Goal: Task Accomplishment & Management: Use online tool/utility

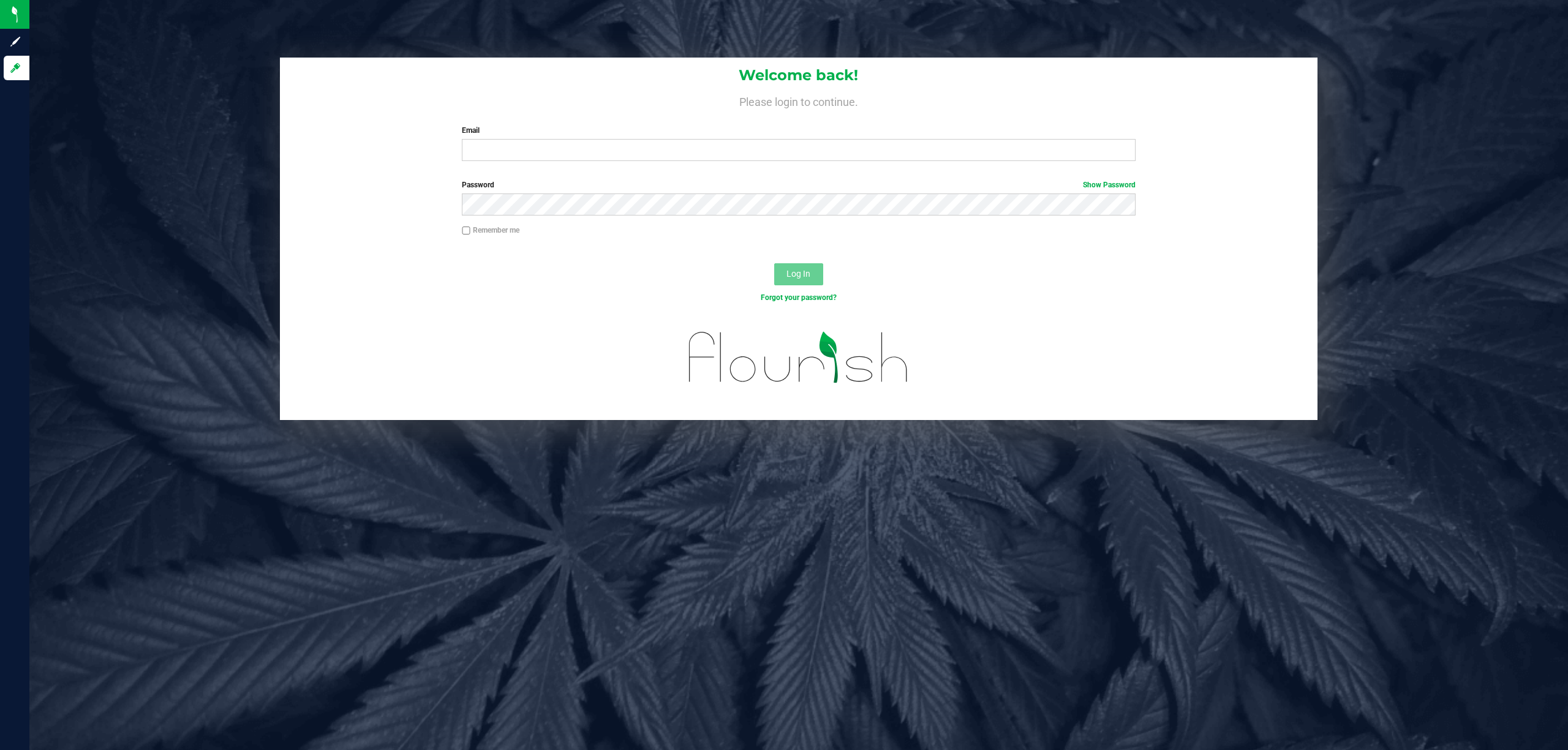
click at [596, 163] on div "Welcome back! Please login to continue. Email Required Please format your email…" at bounding box center [799, 114] width 1038 height 114
drag, startPoint x: 596, startPoint y: 158, endPoint x: 601, endPoint y: 149, distance: 10.3
click at [596, 160] on input "Email" at bounding box center [798, 150] width 674 height 22
type input "[EMAIL_ADDRESS][DOMAIN_NAME]"
click at [583, 218] on div "Password Show Password" at bounding box center [799, 202] width 1038 height 45
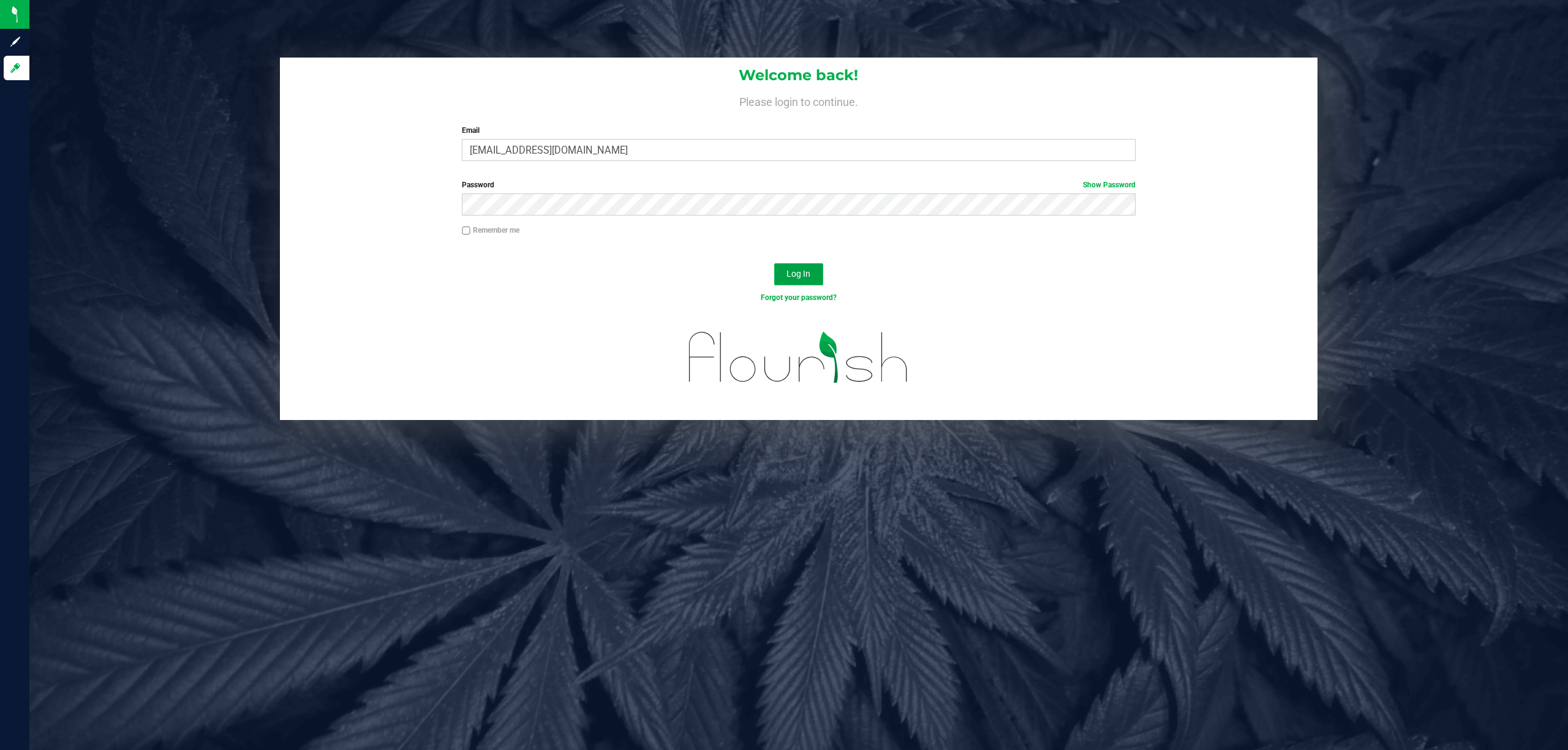
click at [804, 274] on span "Log In" at bounding box center [798, 273] width 24 height 10
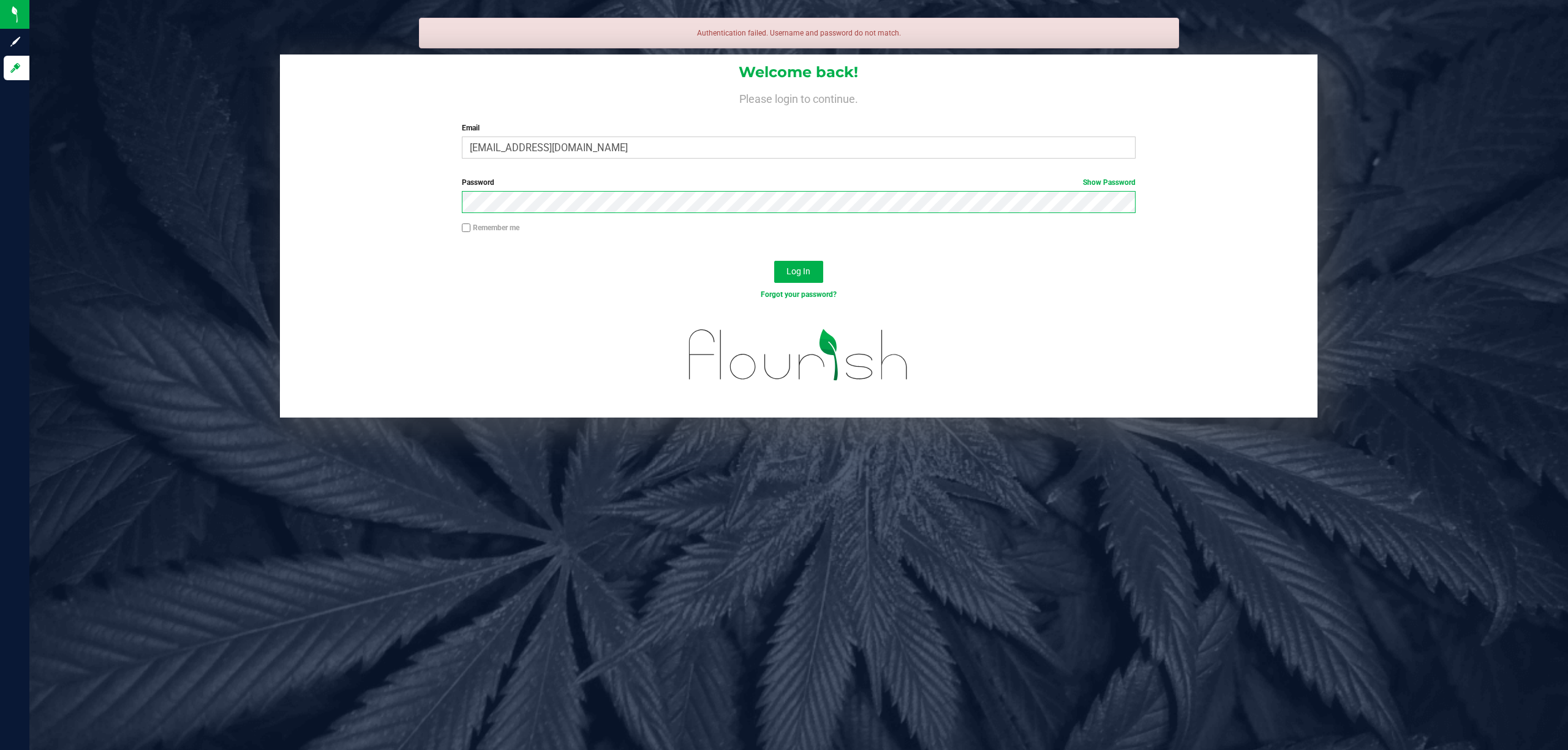
click at [775, 261] on button "Log In" at bounding box center [799, 272] width 49 height 22
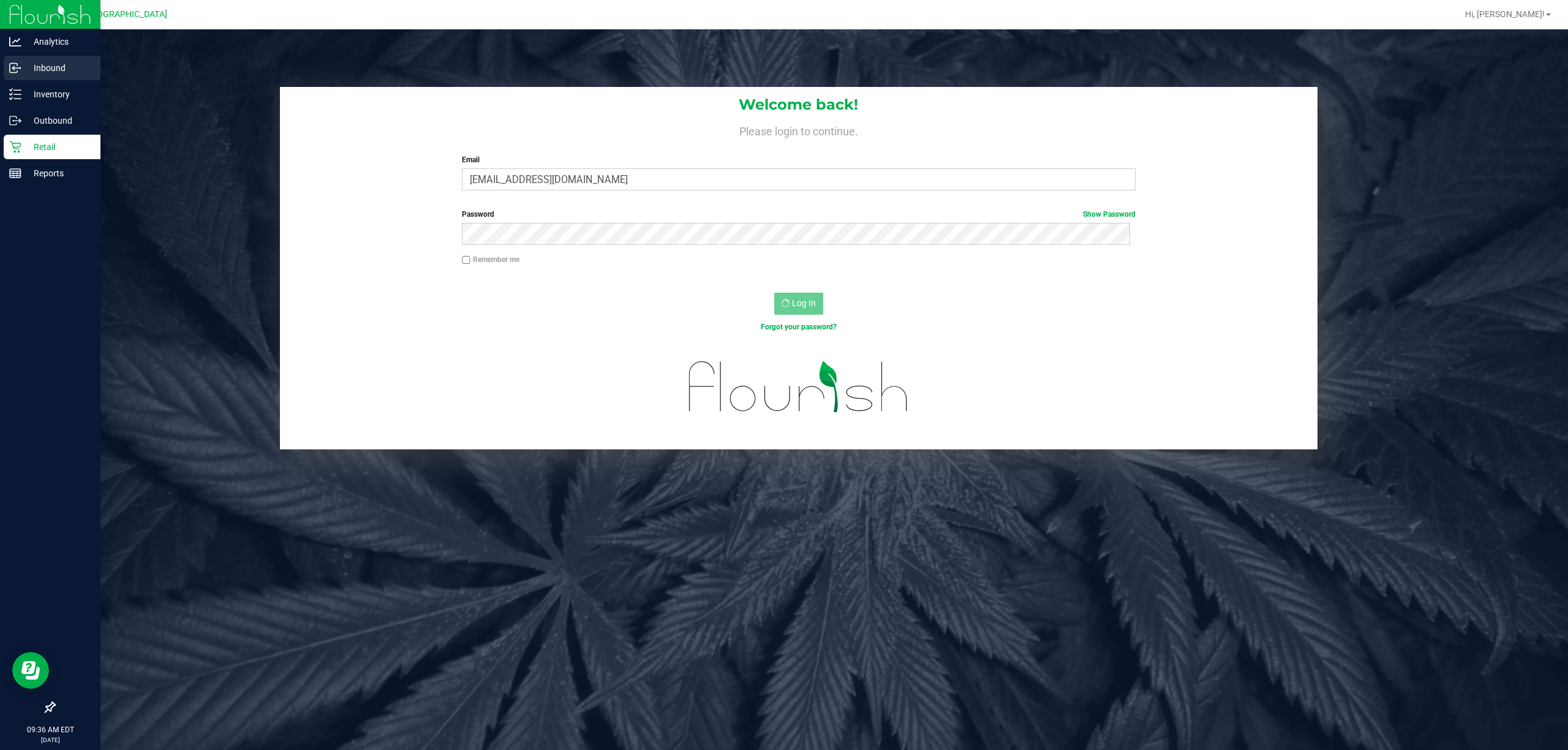
click at [55, 61] on p "Inbound" at bounding box center [58, 68] width 74 height 15
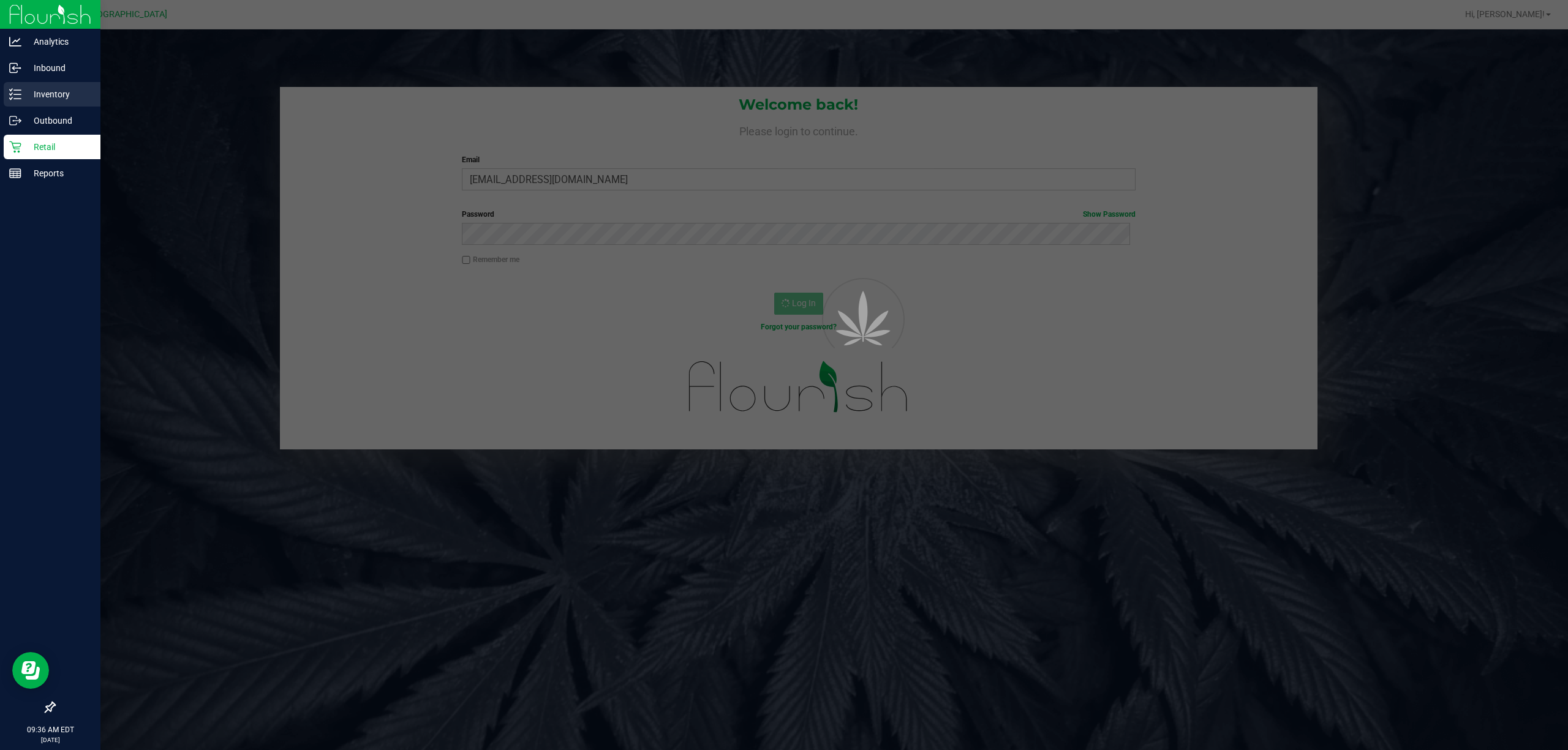
click at [68, 98] on p "Inventory" at bounding box center [58, 94] width 74 height 15
click at [62, 123] on p "Outbound" at bounding box center [58, 121] width 74 height 15
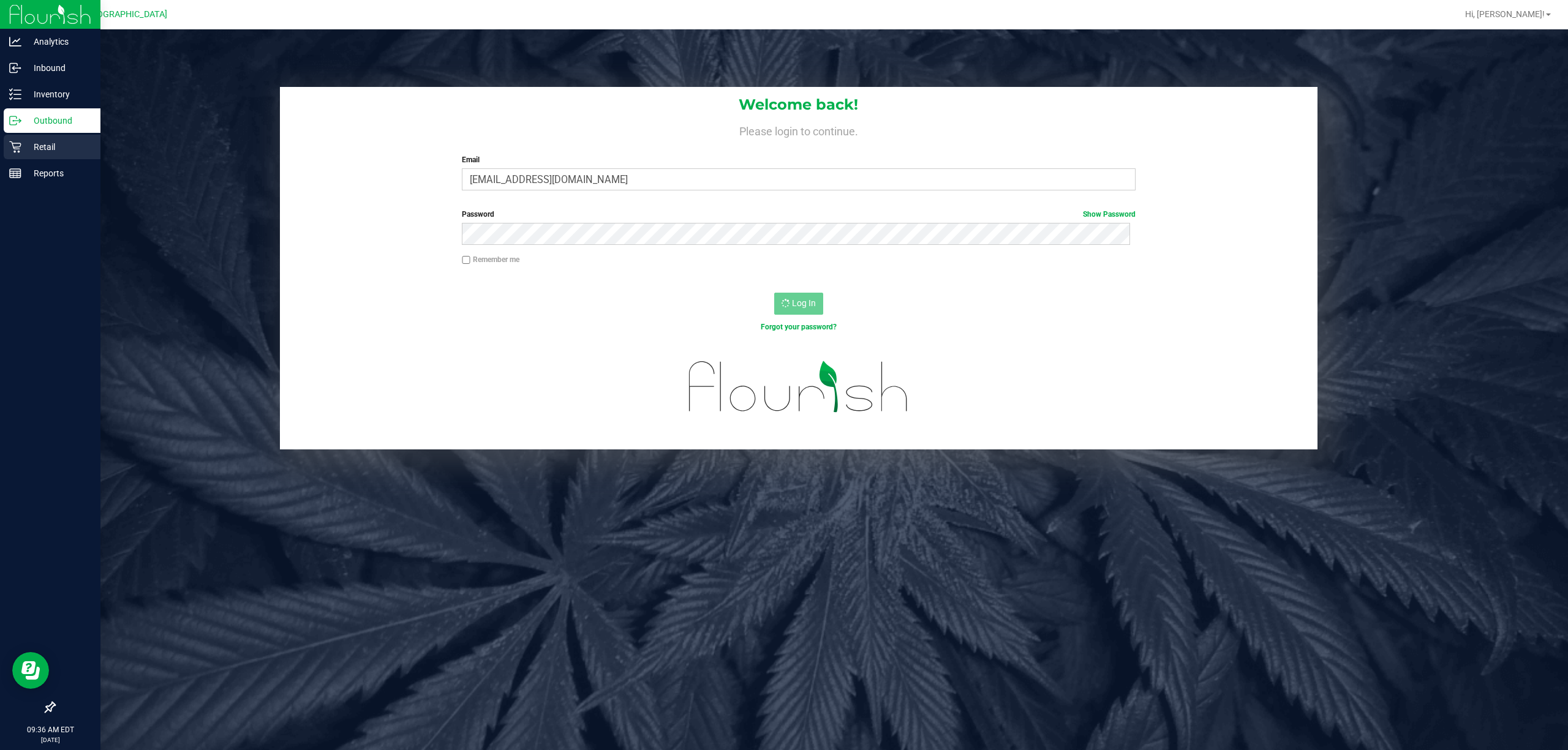
click at [50, 149] on p "Retail" at bounding box center [58, 147] width 74 height 15
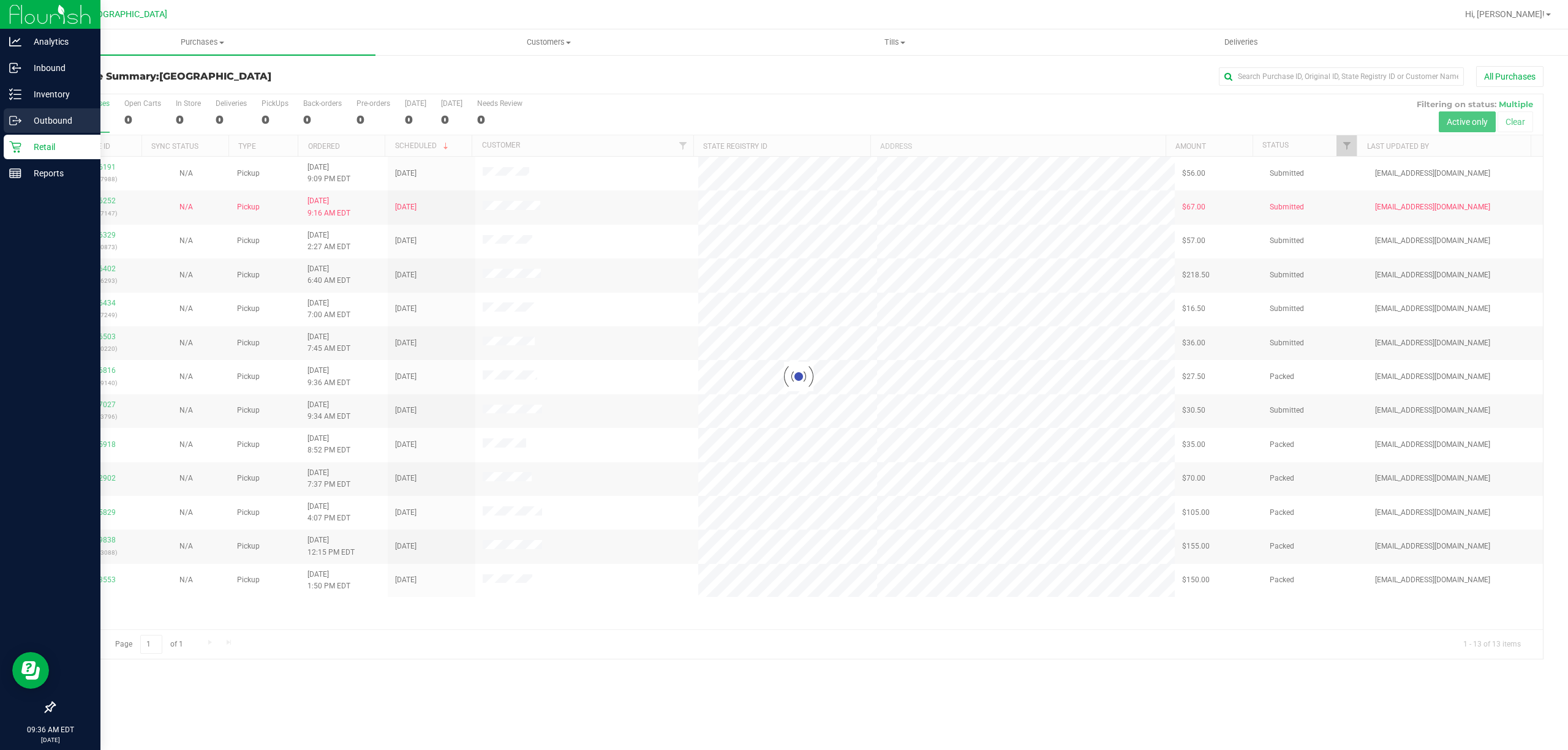
click at [23, 120] on p "Outbound" at bounding box center [58, 121] width 74 height 15
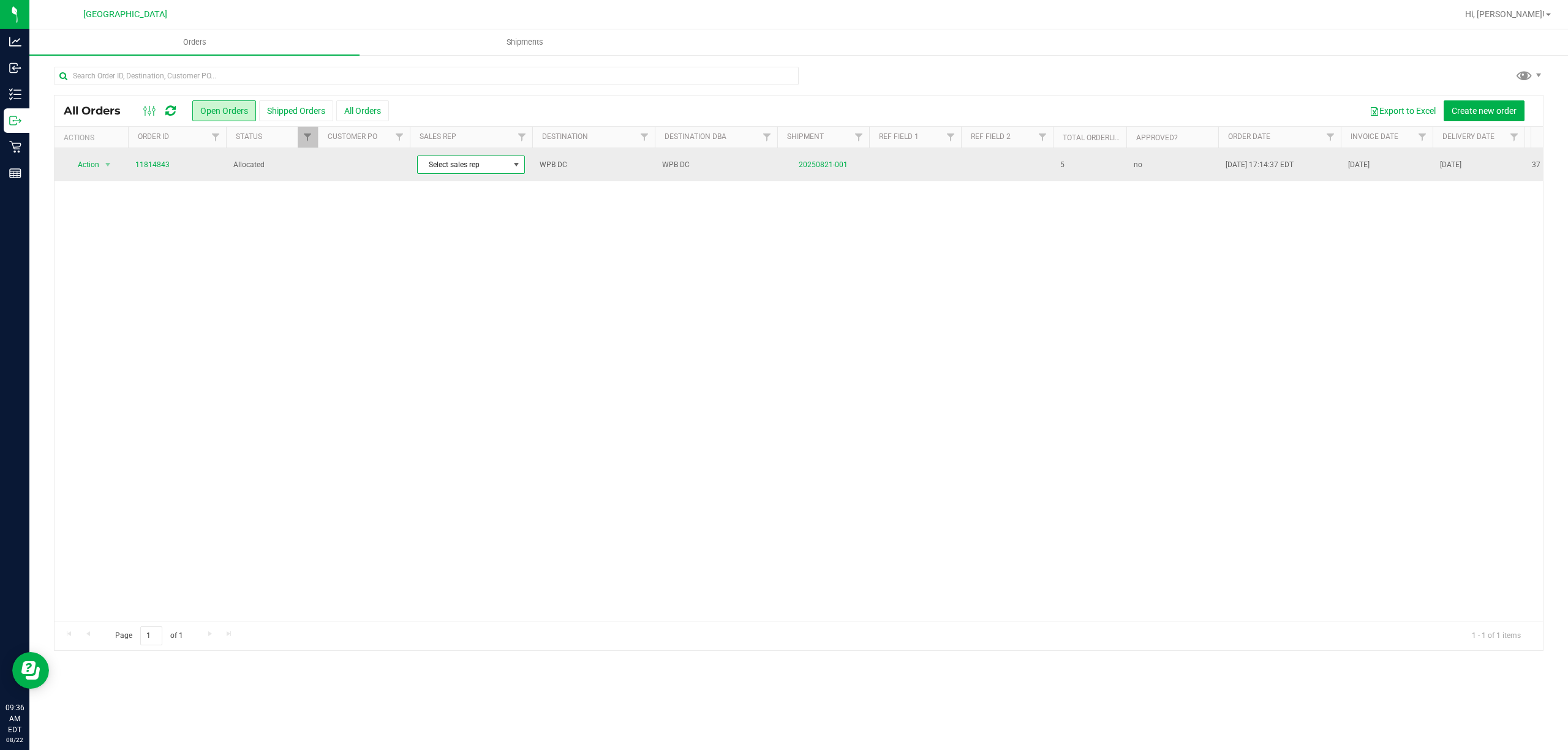
click at [513, 165] on span at bounding box center [516, 164] width 10 height 10
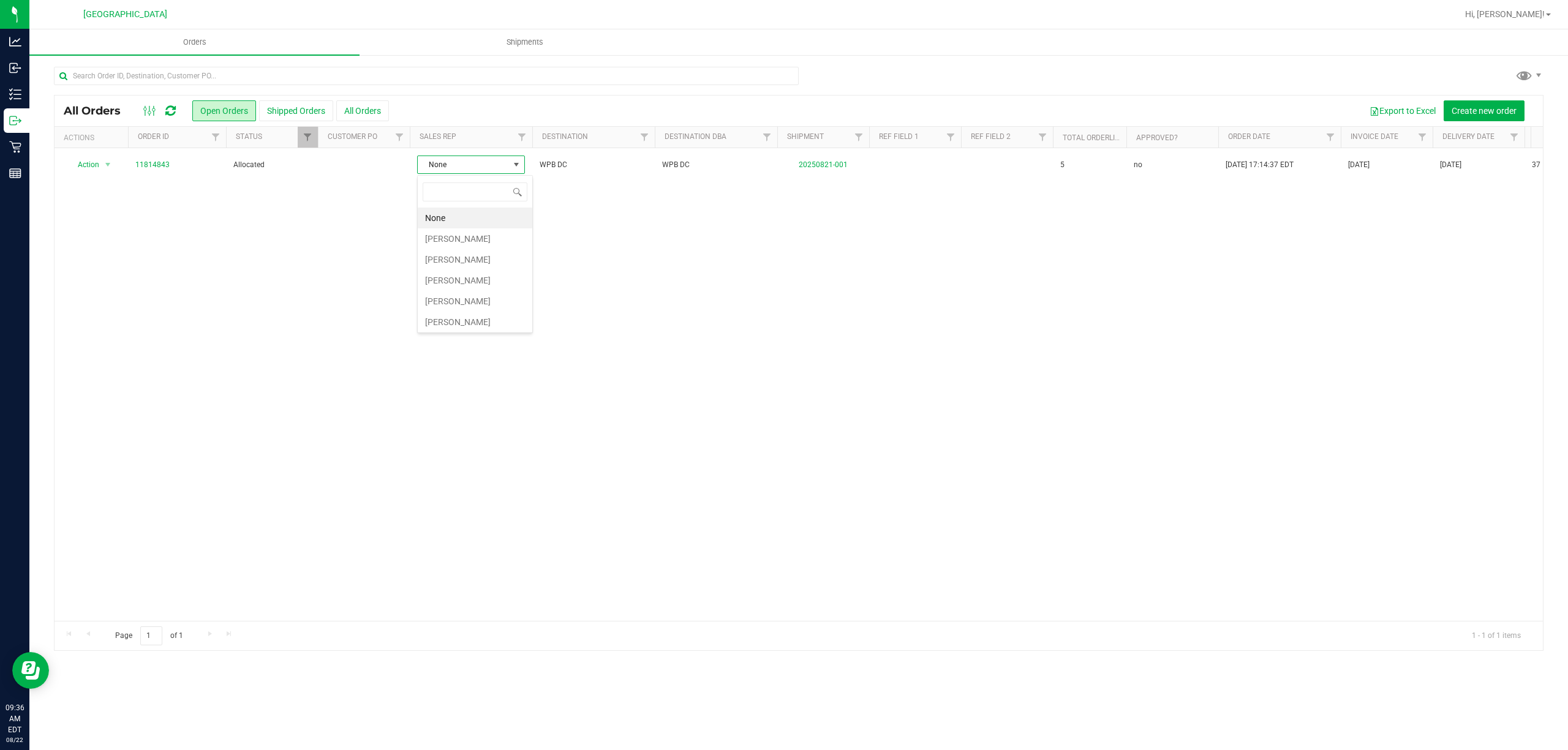
scroll to position [82, 0]
click at [653, 306] on div "Action Action Cancel order Clone order Edit order Mark as fully paid Order audi…" at bounding box center [798, 385] width 1489 height 473
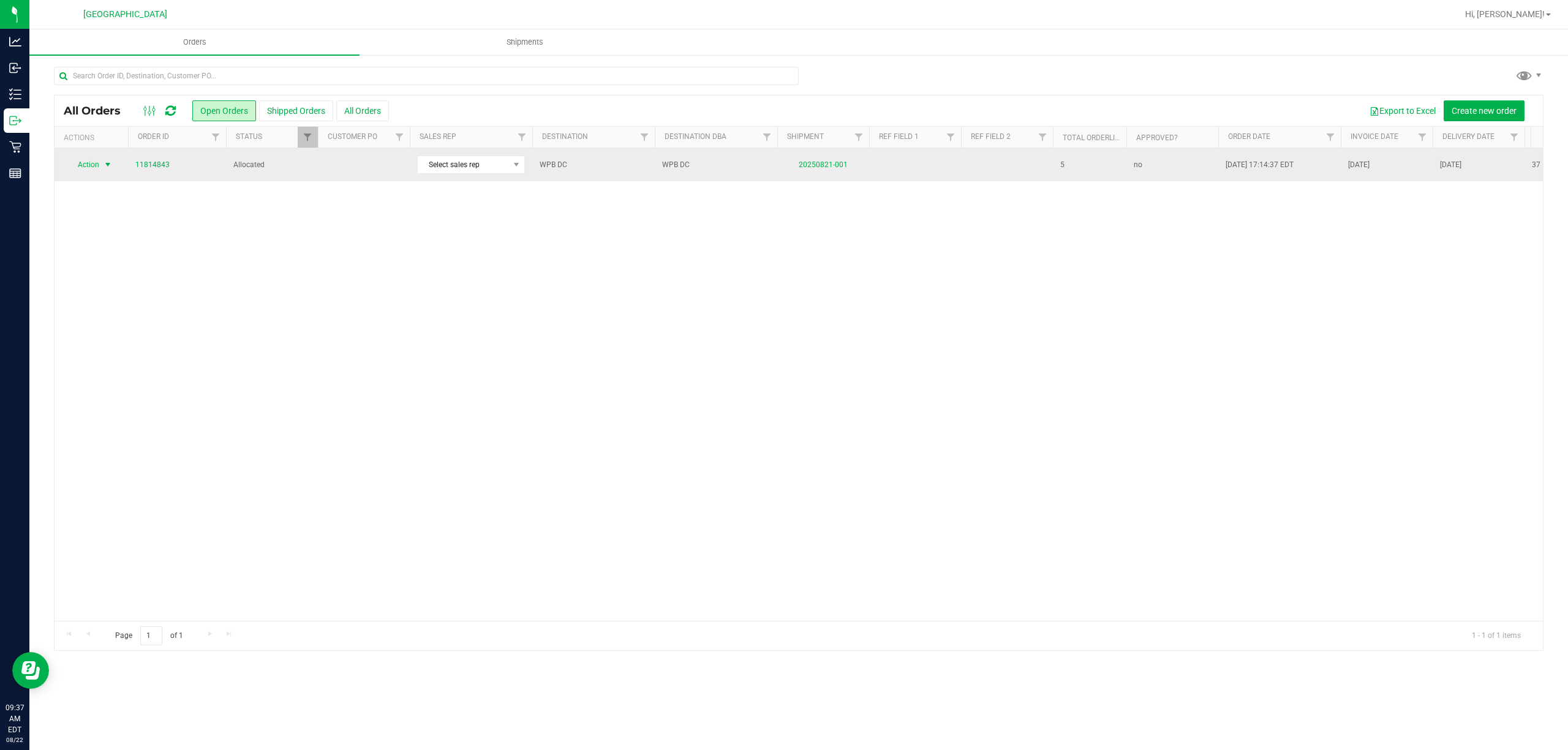
click at [91, 164] on span "Action" at bounding box center [83, 164] width 33 height 17
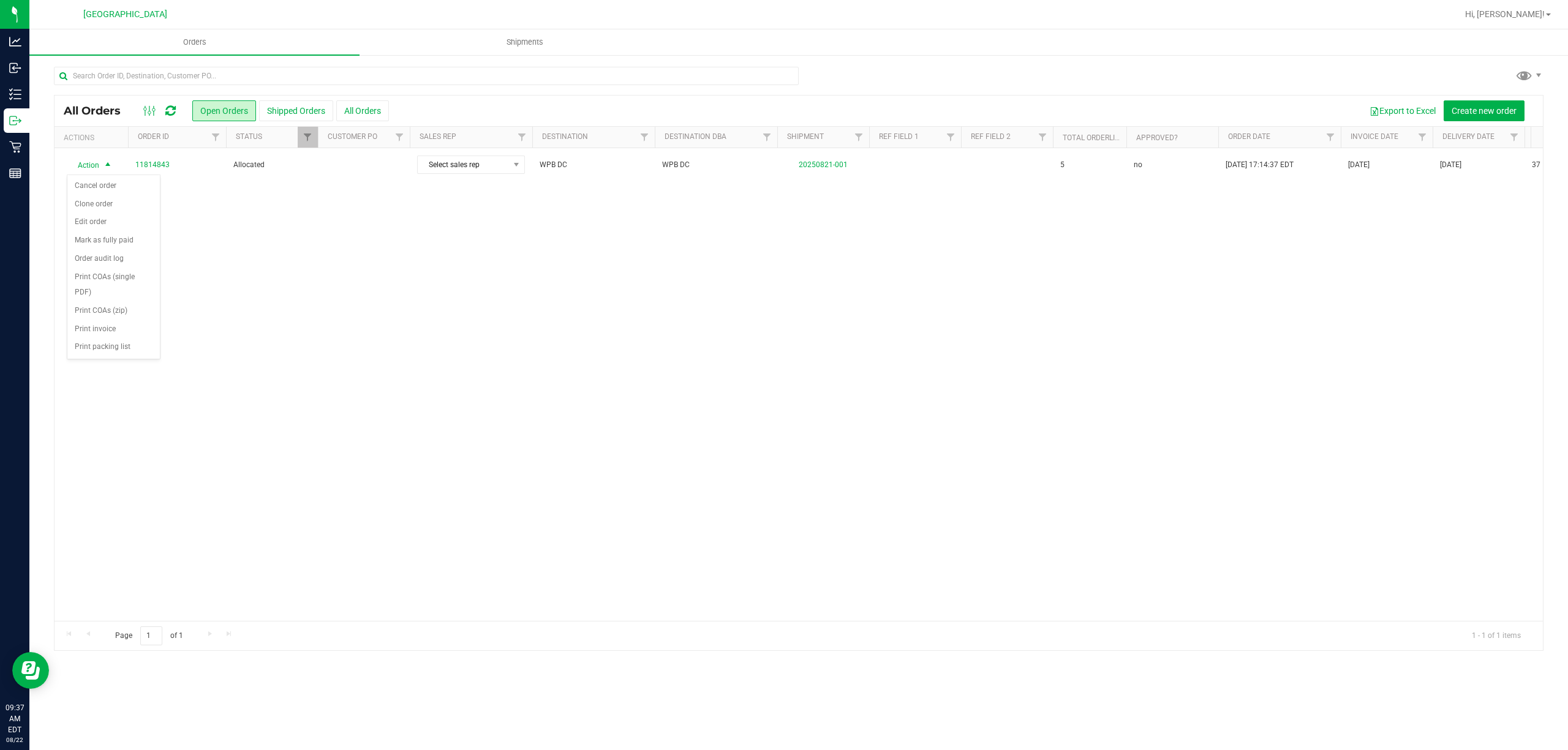
click at [295, 236] on div "Action Action Cancel order Clone order Edit order Mark as fully paid Order audi…" at bounding box center [798, 385] width 1489 height 473
click at [319, 116] on button "Shipped Orders" at bounding box center [296, 111] width 74 height 21
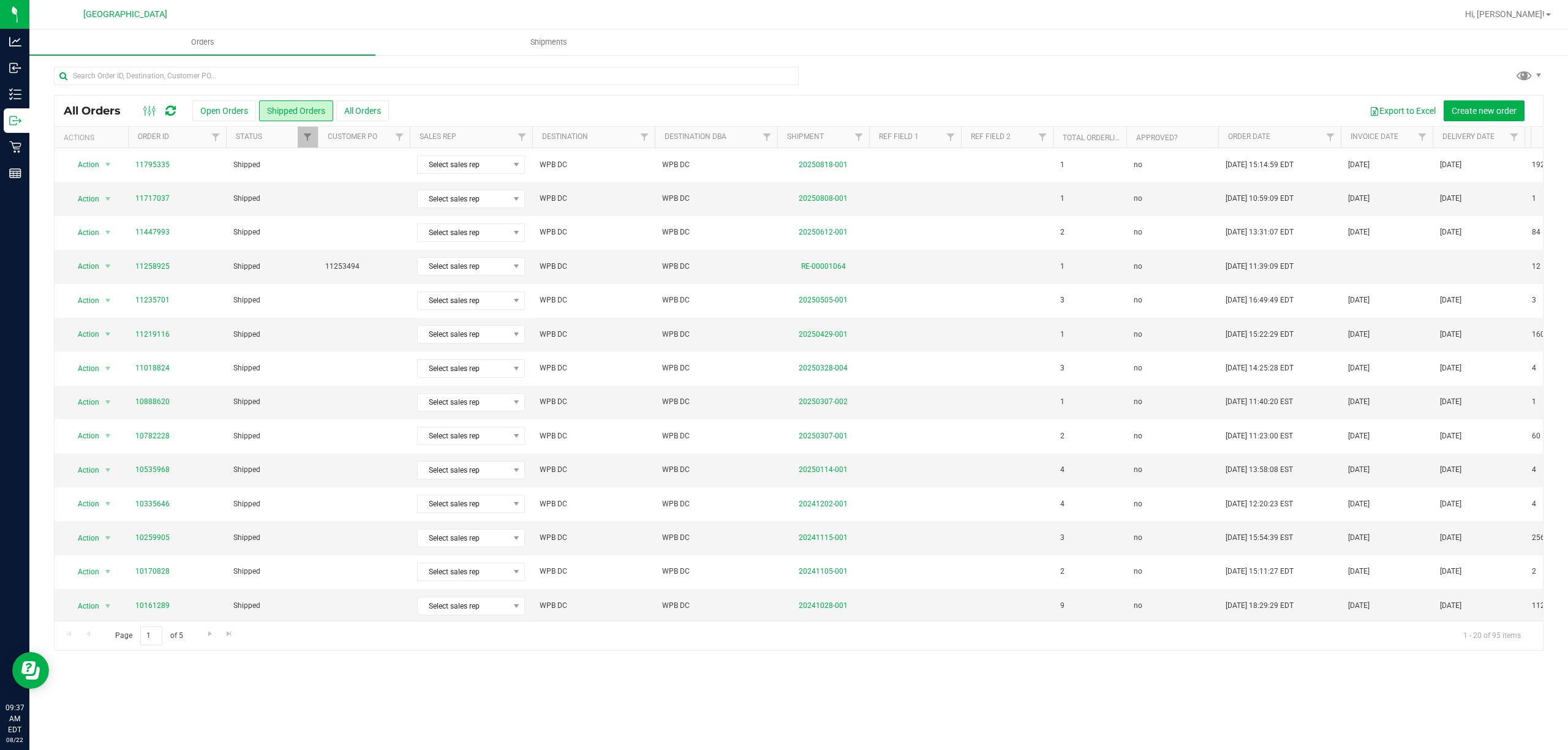
click at [229, 113] on button "Open Orders" at bounding box center [224, 111] width 64 height 21
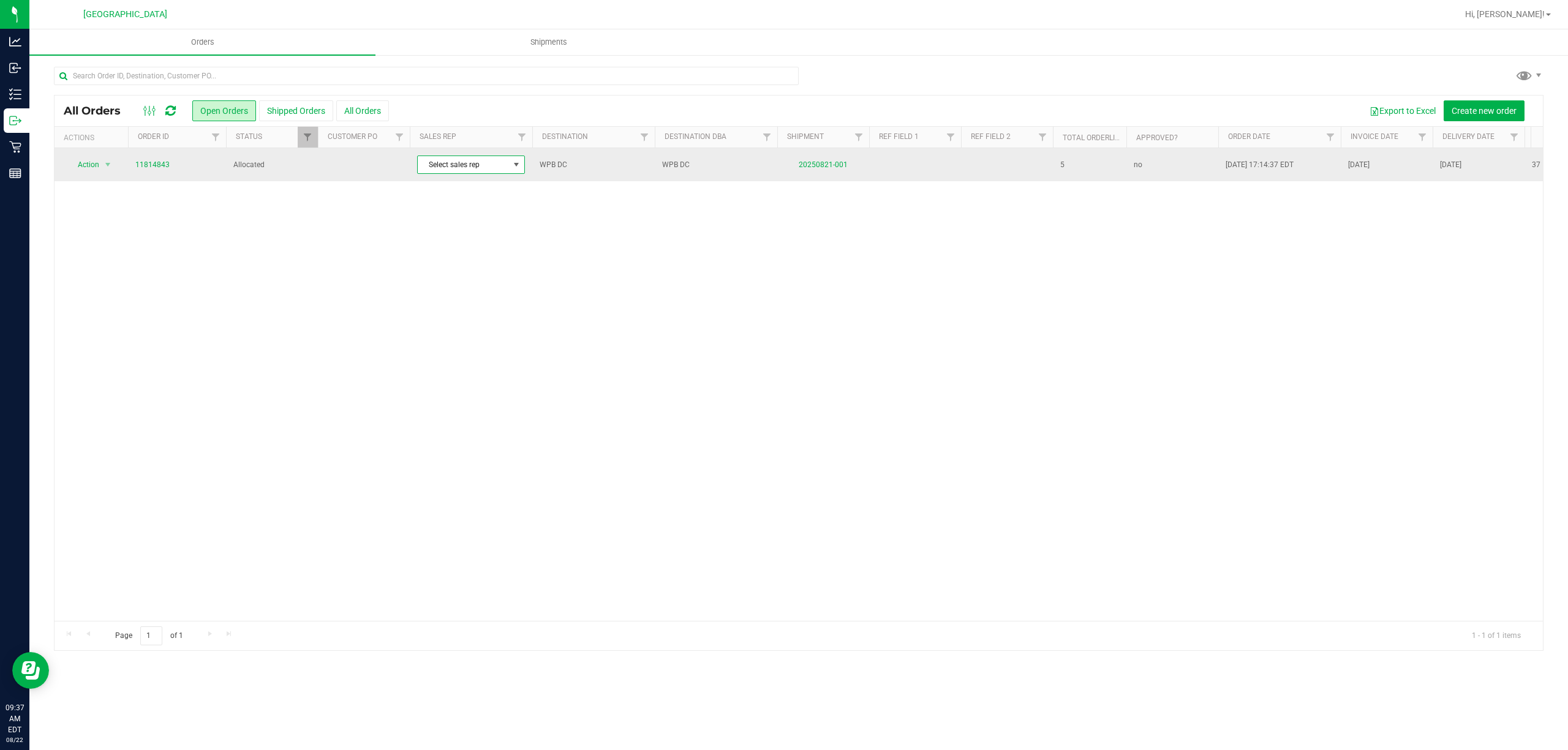
click at [520, 162] on span at bounding box center [516, 164] width 16 height 17
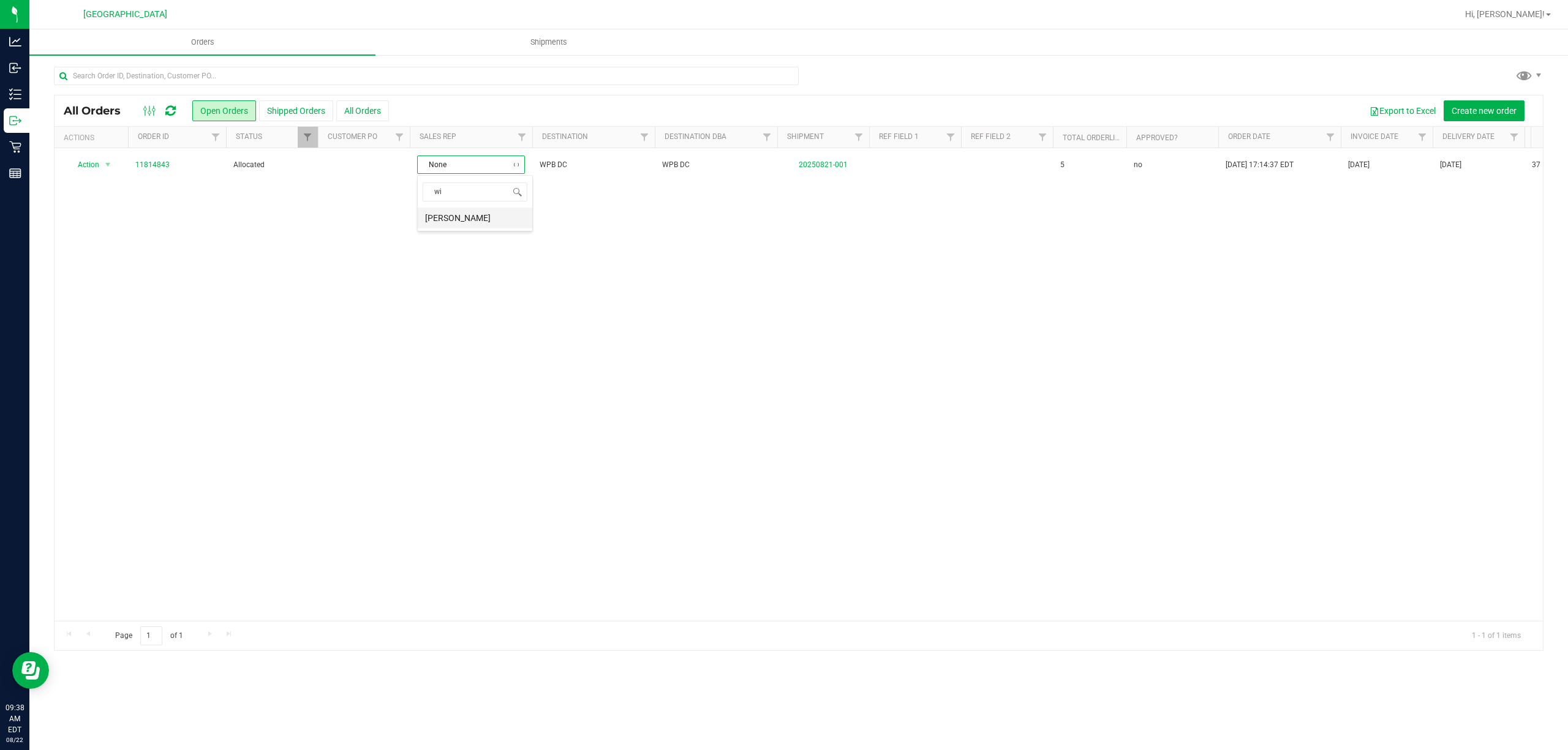
type input "w"
type input "a"
type input "m"
click at [553, 232] on div "Action Action Cancel order Clone order Edit order Mark as fully paid Order audi…" at bounding box center [798, 385] width 1489 height 473
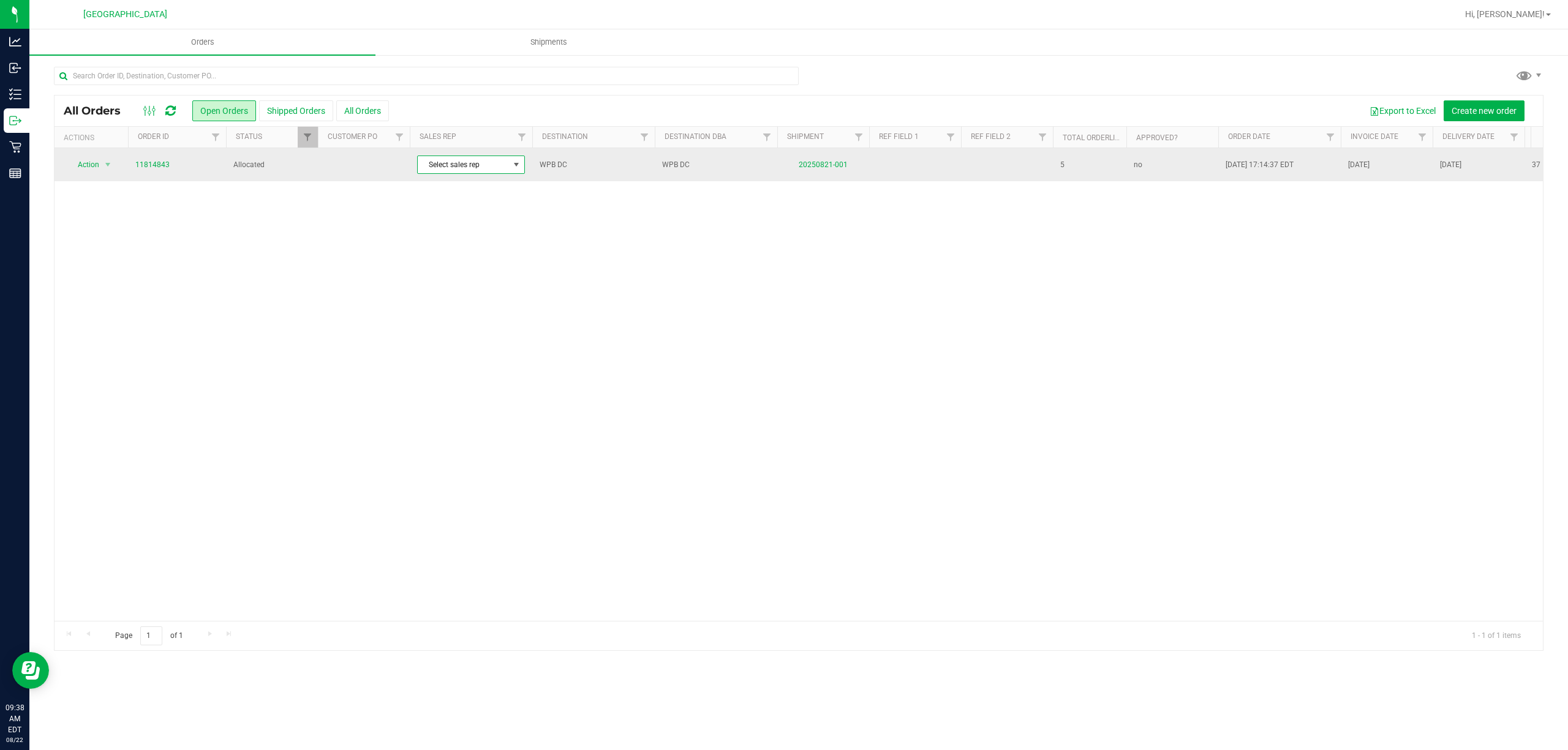
click at [513, 166] on span at bounding box center [516, 164] width 10 height 10
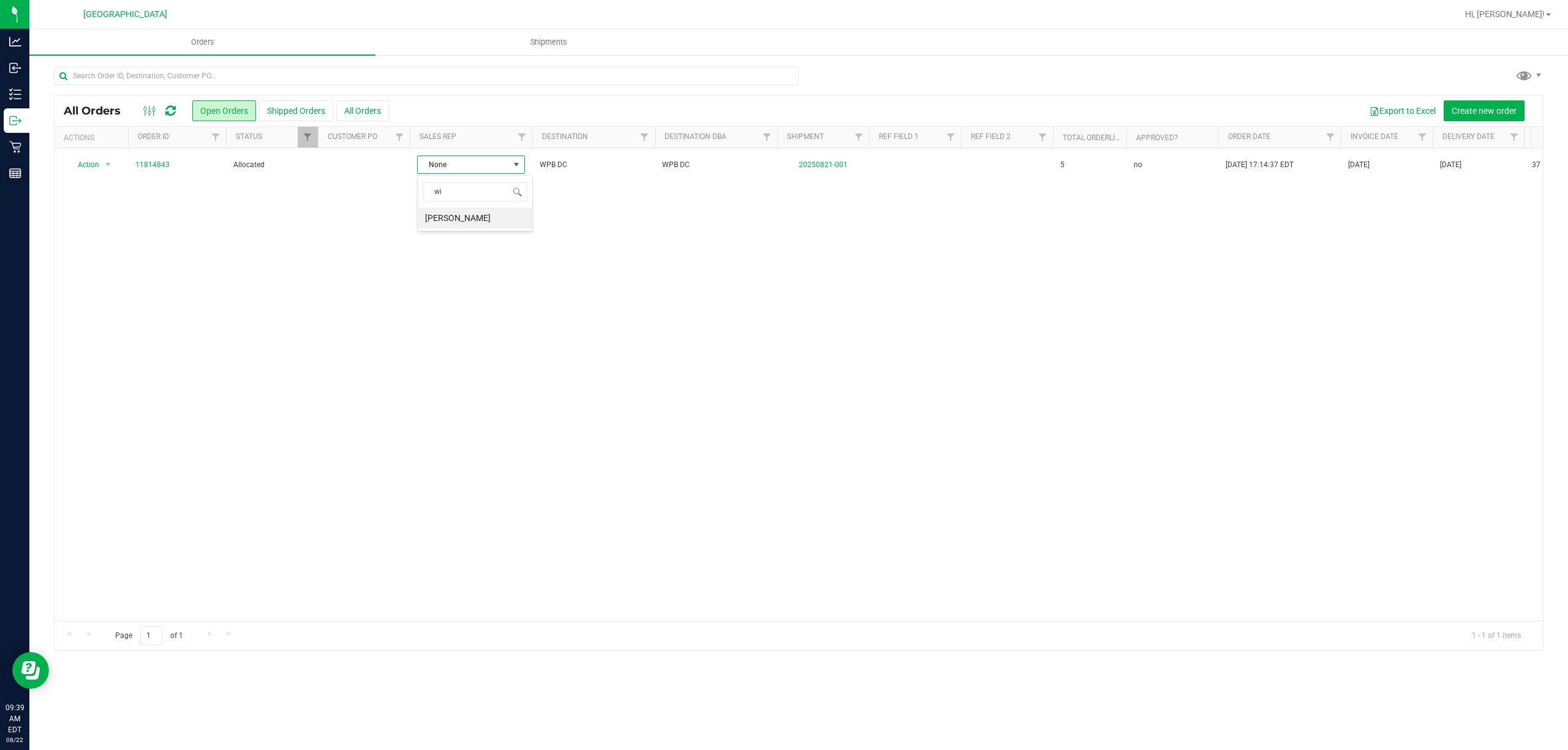
type input "w"
type input "a"
type input "naster"
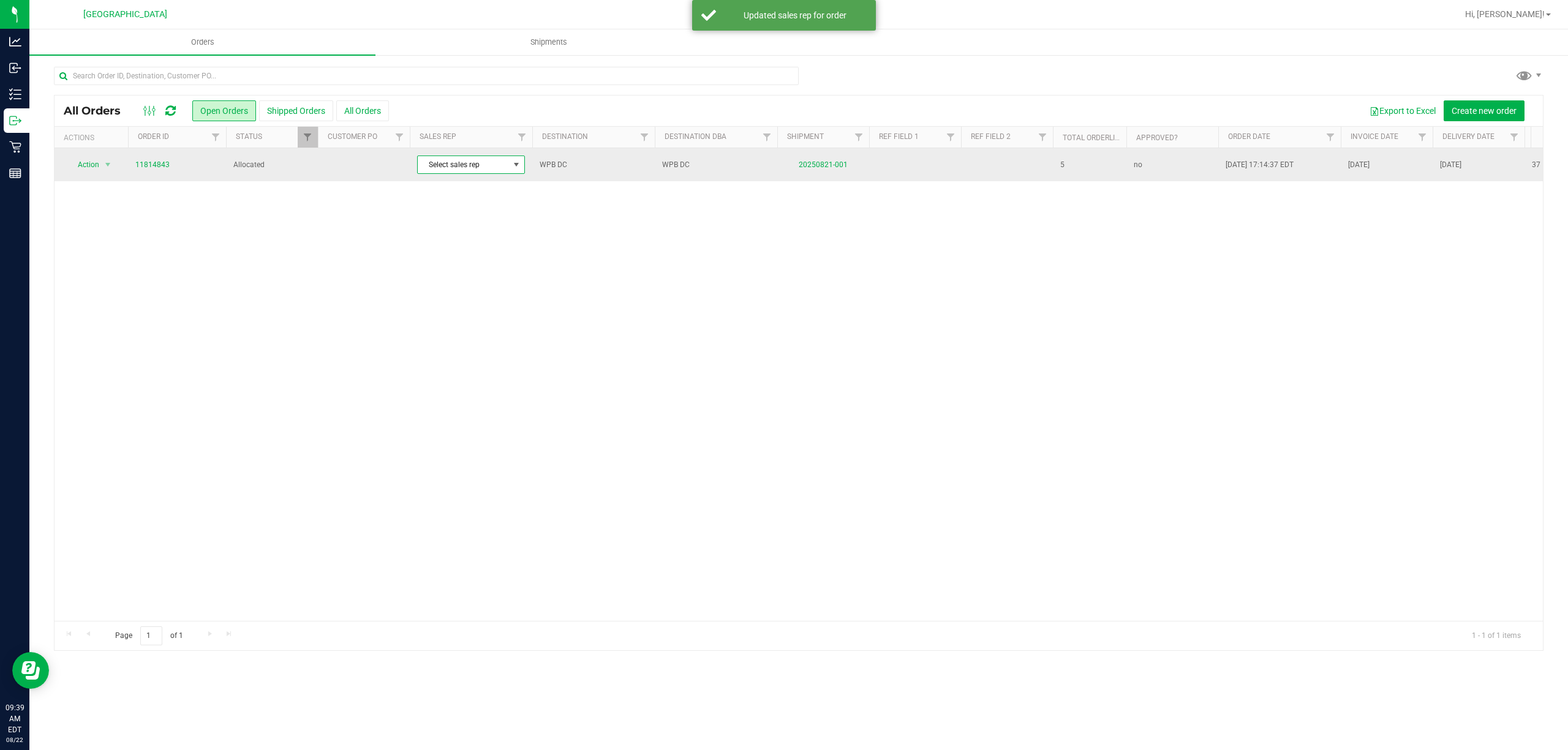
click at [515, 162] on span at bounding box center [516, 164] width 10 height 10
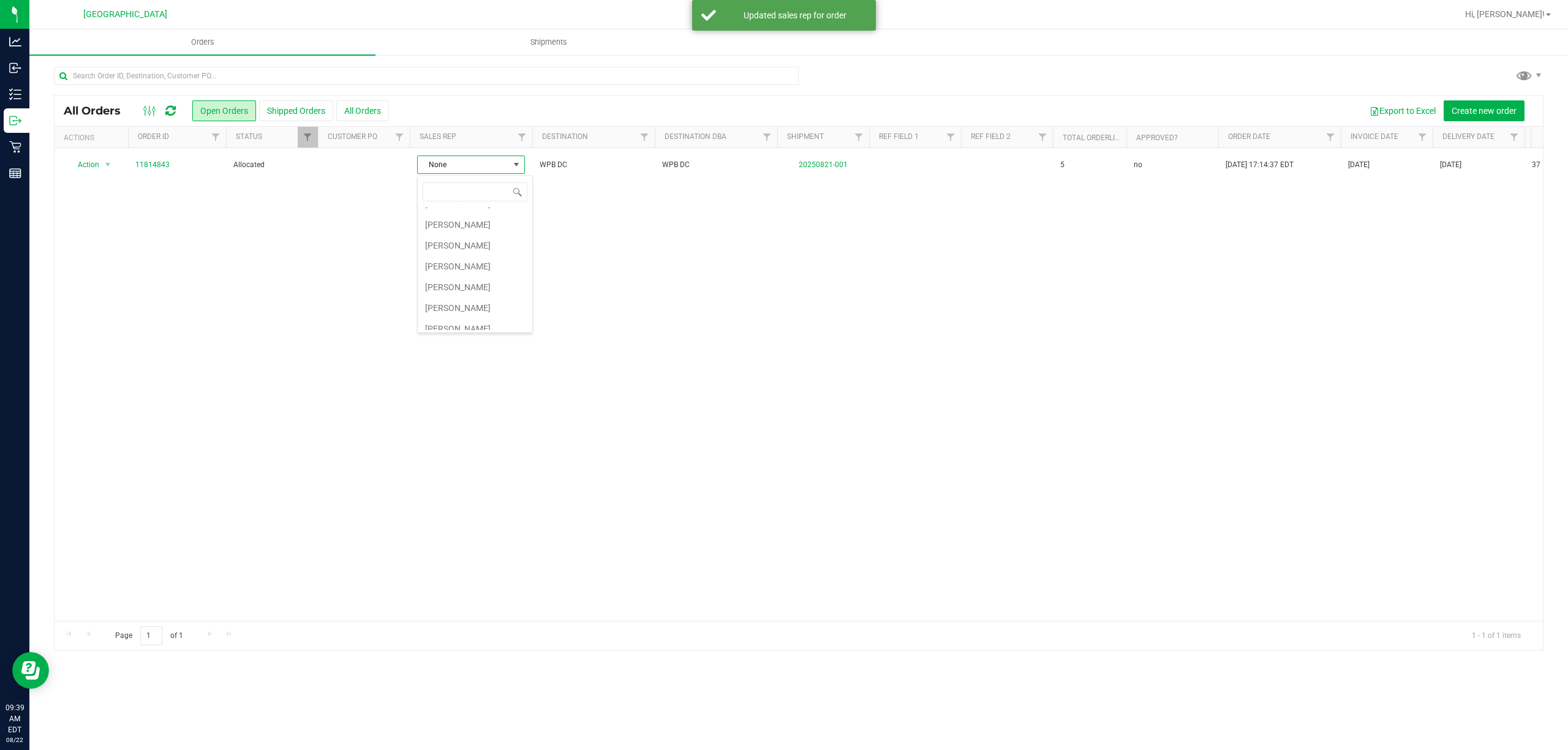
scroll to position [345, 0]
drag, startPoint x: 388, startPoint y: 279, endPoint x: 383, endPoint y: 273, distance: 7.8
click at [388, 279] on div "Action Action Cancel order Clone order Edit order Mark as fully paid Order audi…" at bounding box center [798, 385] width 1489 height 473
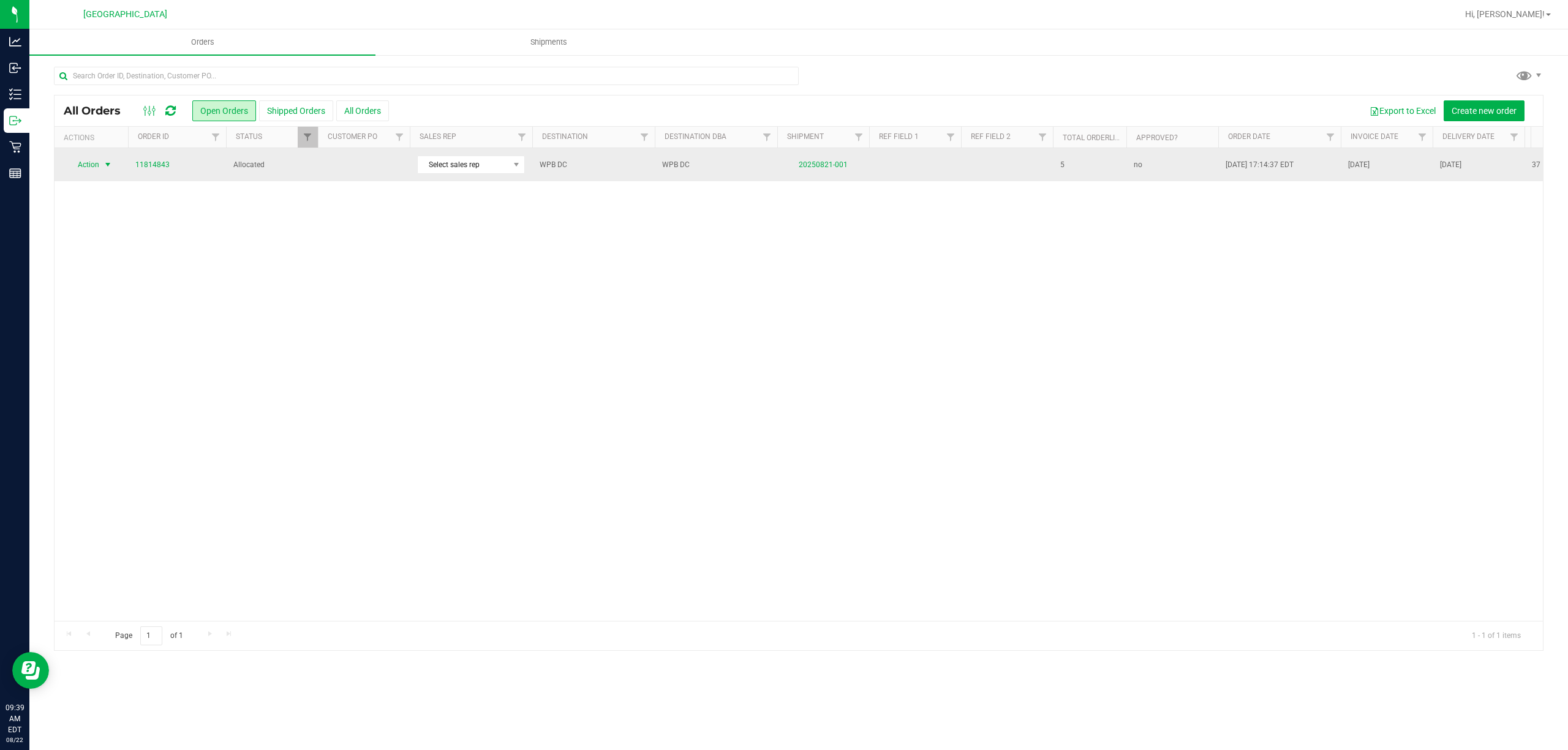
click at [97, 168] on span "Action" at bounding box center [83, 164] width 33 height 17
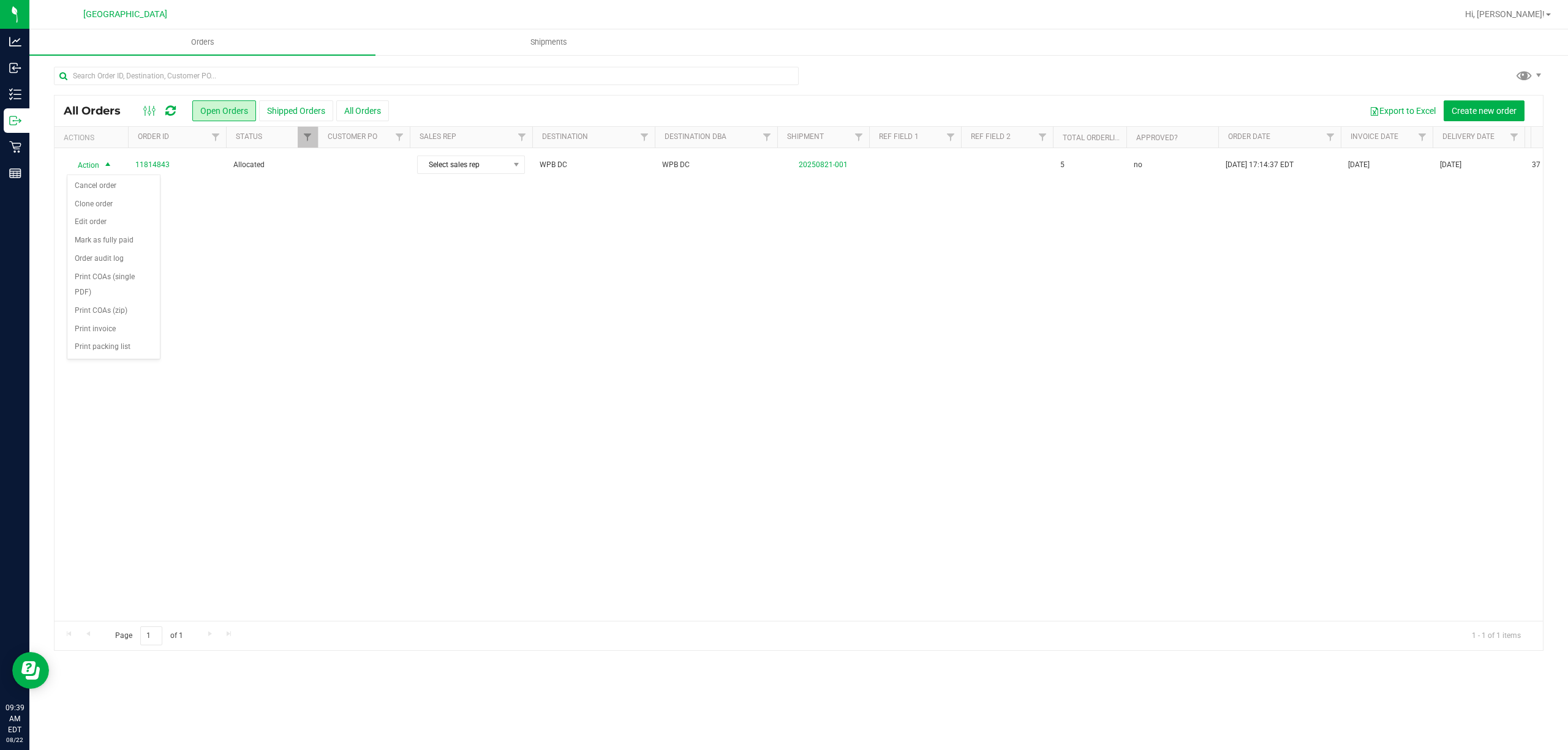
click at [243, 209] on div "Action Action Cancel order Clone order Edit order Mark as fully paid Order audi…" at bounding box center [798, 385] width 1489 height 473
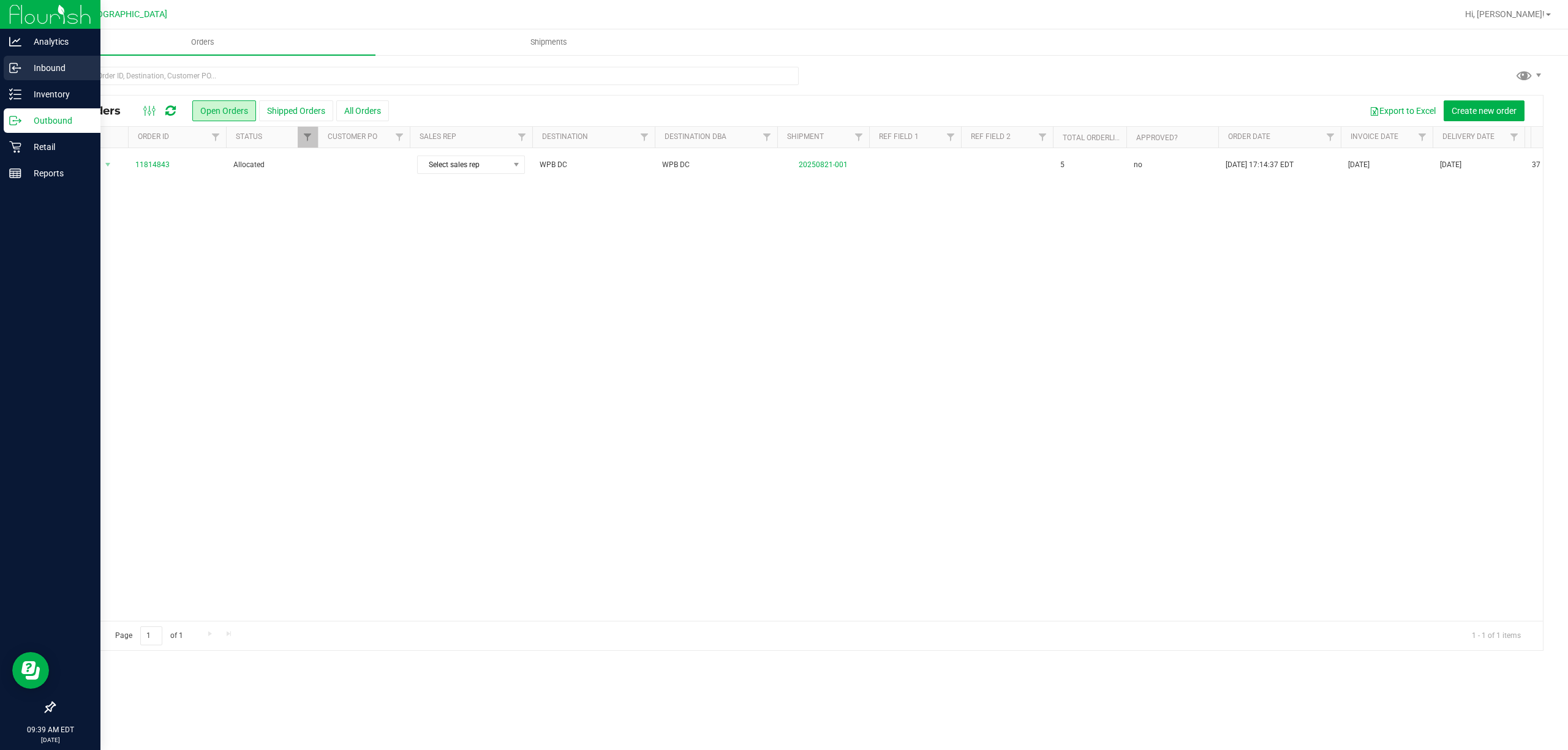
click at [58, 61] on p "Inbound" at bounding box center [58, 68] width 74 height 15
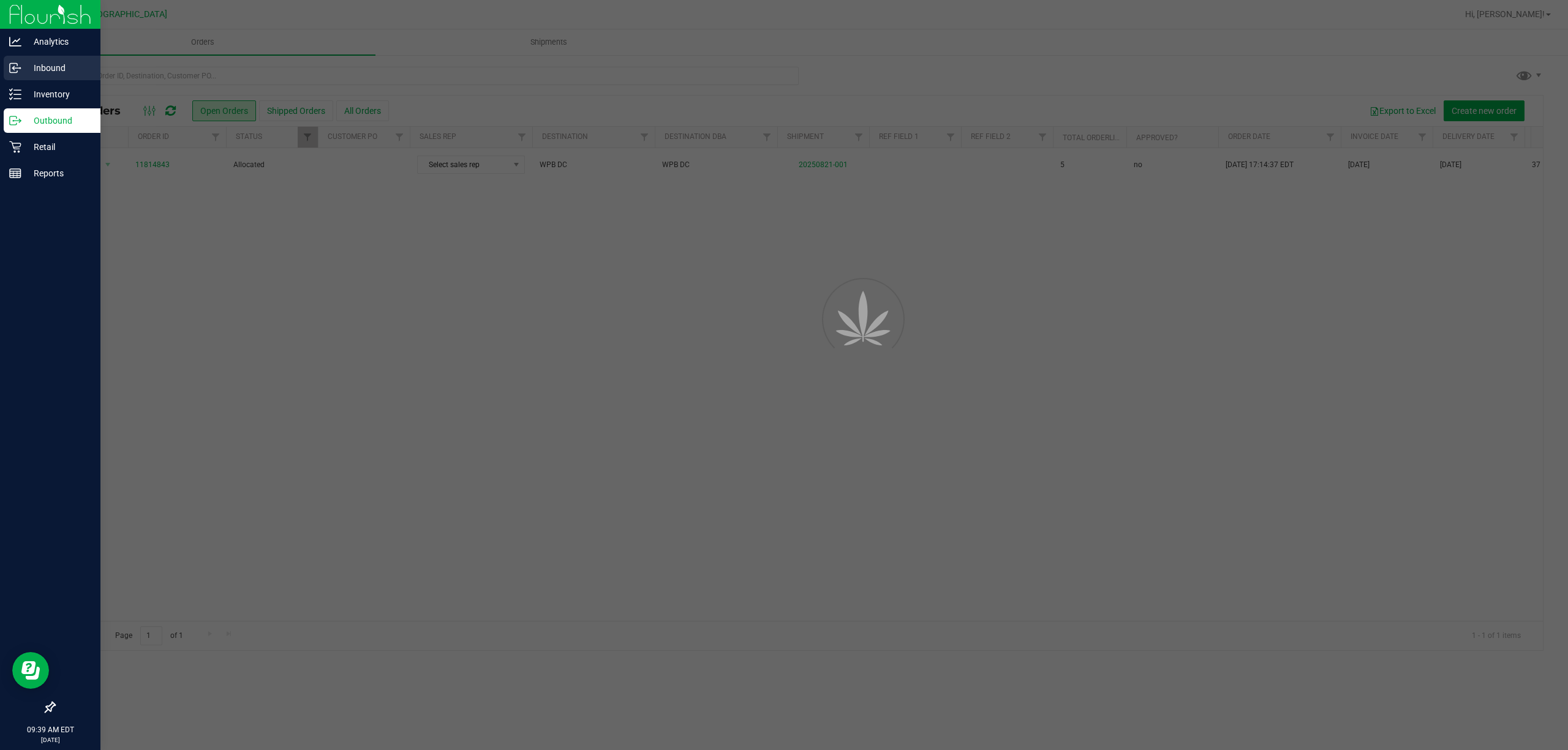
click at [58, 64] on p "Inbound" at bounding box center [58, 68] width 74 height 15
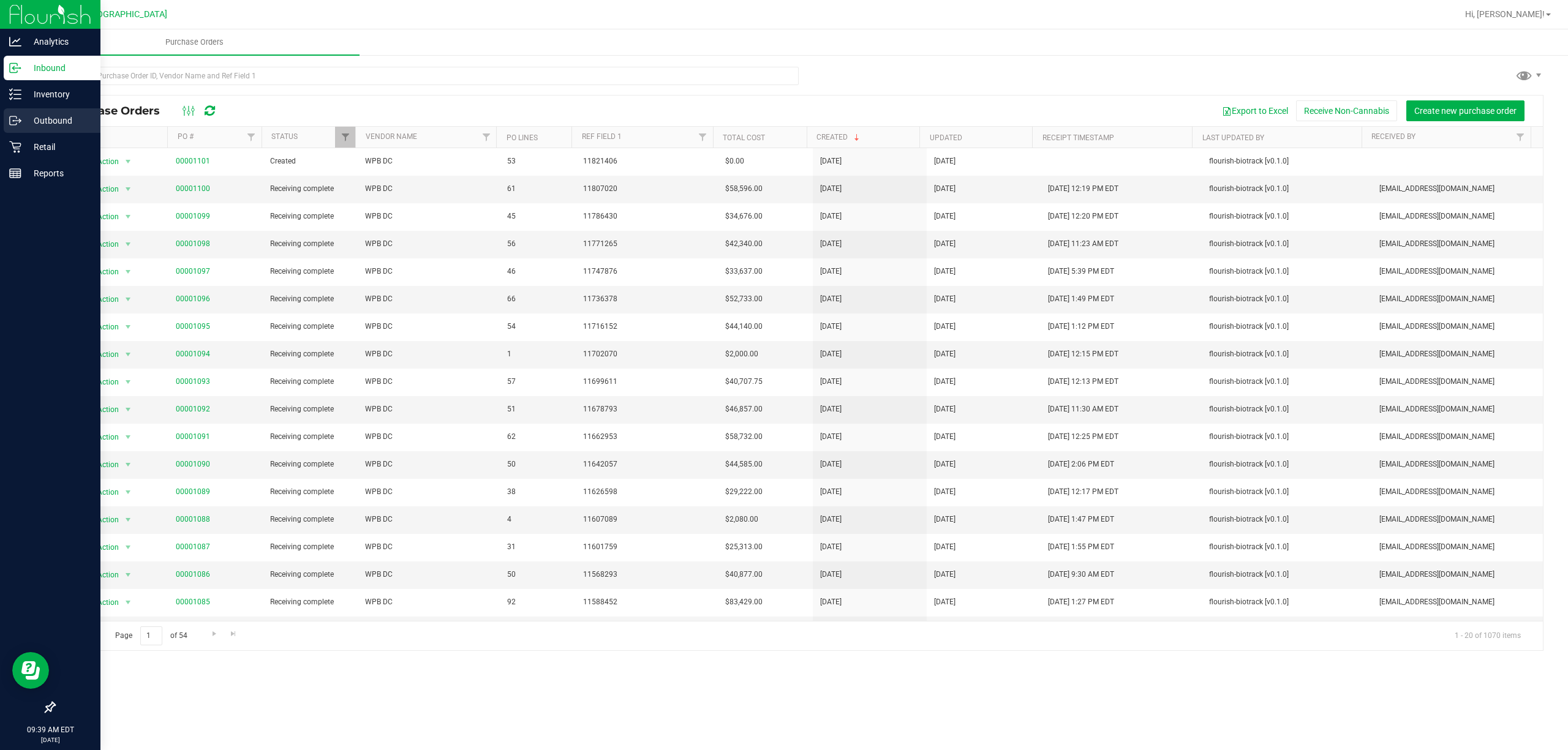
click at [61, 123] on p "Outbound" at bounding box center [58, 121] width 74 height 15
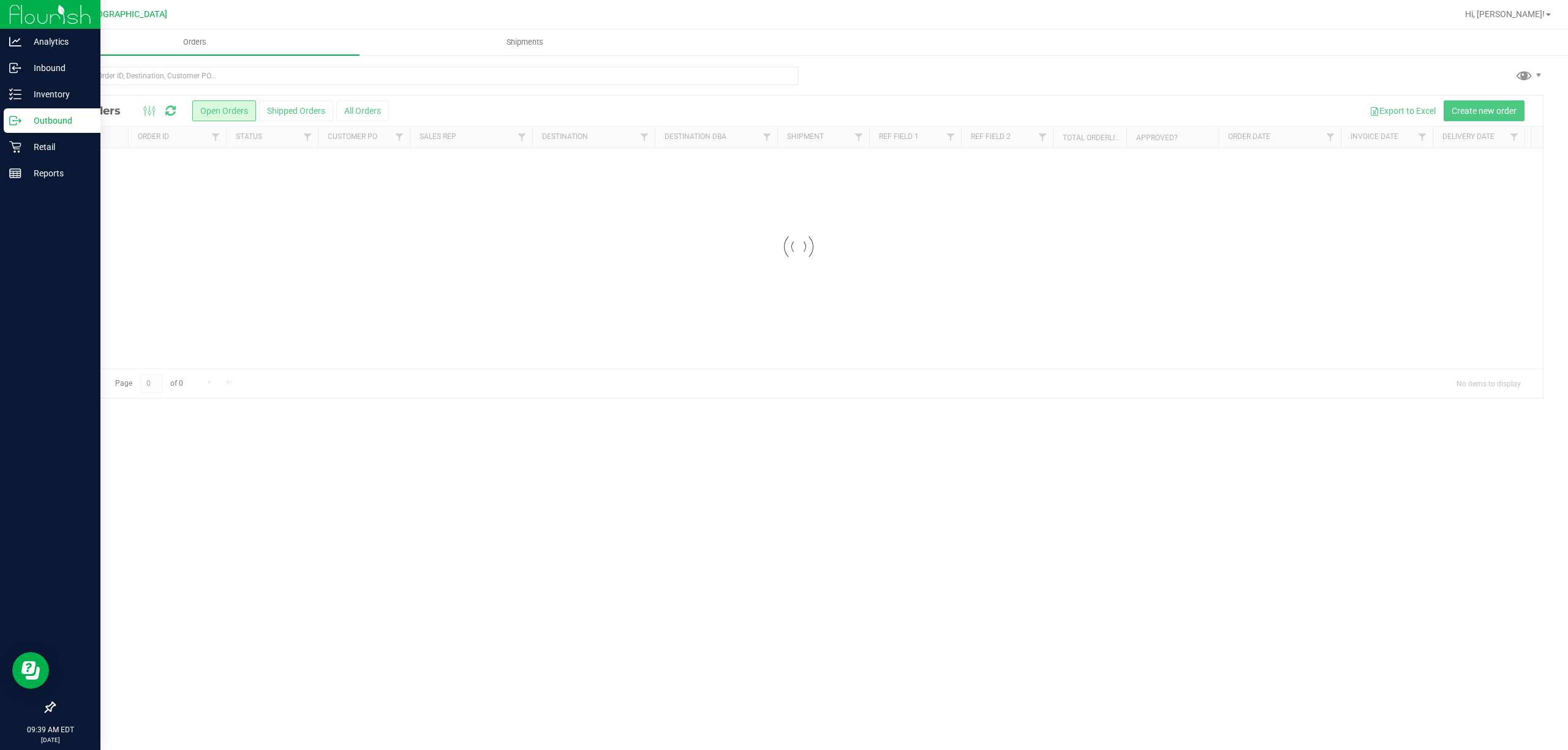
click at [61, 123] on p "Outbound" at bounding box center [58, 121] width 74 height 15
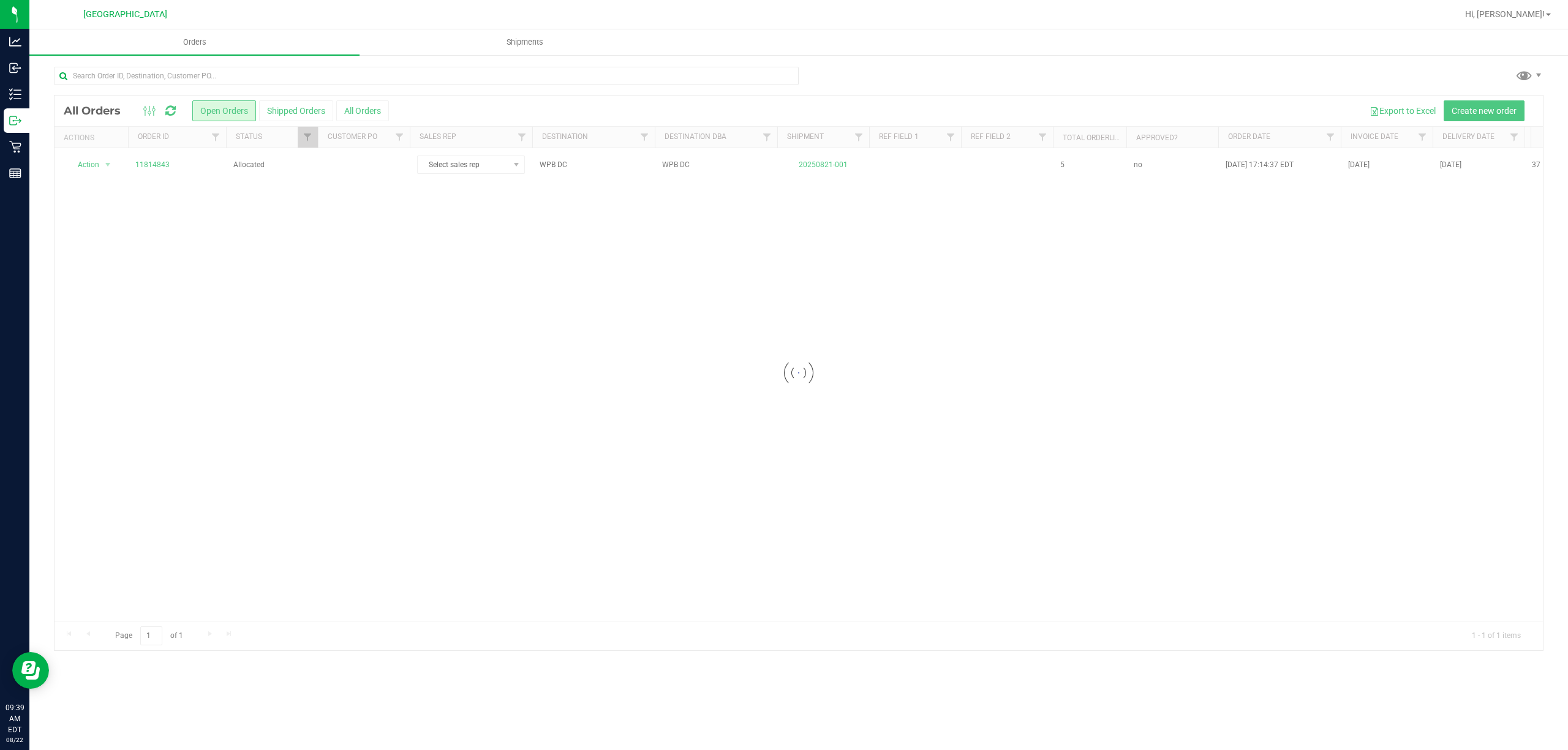
click at [469, 165] on div at bounding box center [798, 373] width 1489 height 555
click at [770, 246] on div "Action Action Cancel order Clone order Edit order Mark as fully paid Order audi…" at bounding box center [798, 385] width 1489 height 473
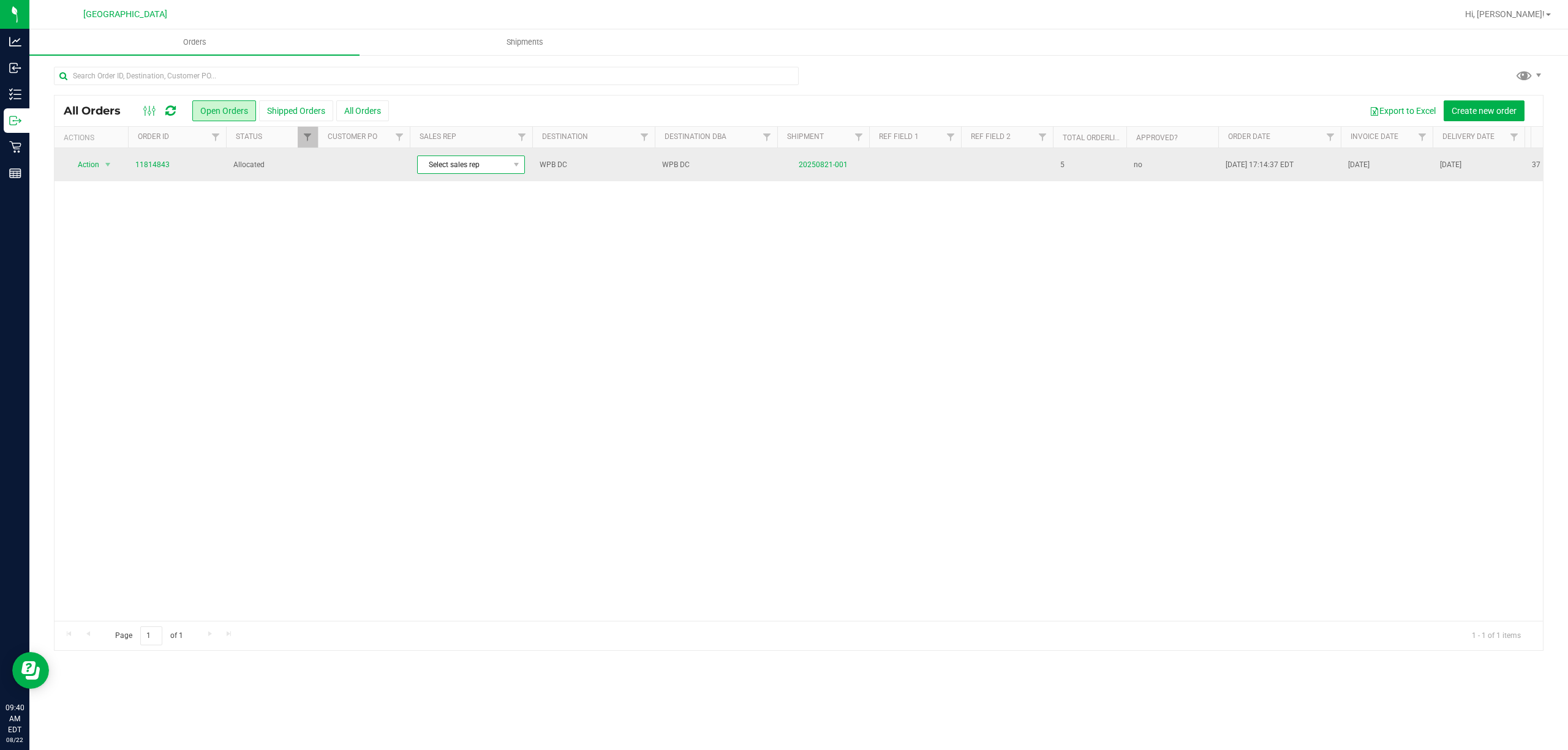
click at [508, 167] on span "Select sales rep" at bounding box center [463, 164] width 91 height 17
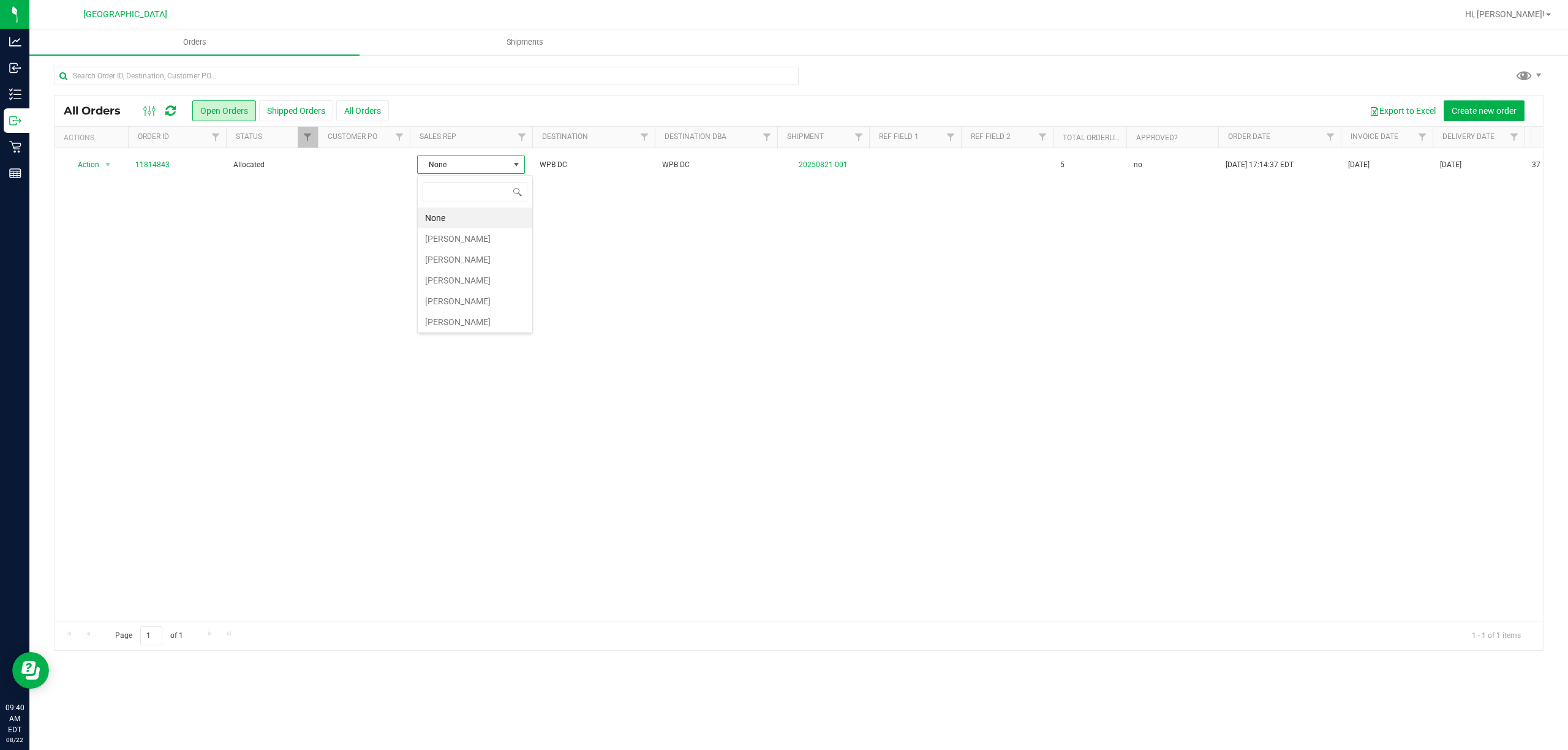
click at [726, 236] on div "Action Action Cancel order Clone order Edit order Mark as fully paid Order audi…" at bounding box center [798, 385] width 1489 height 473
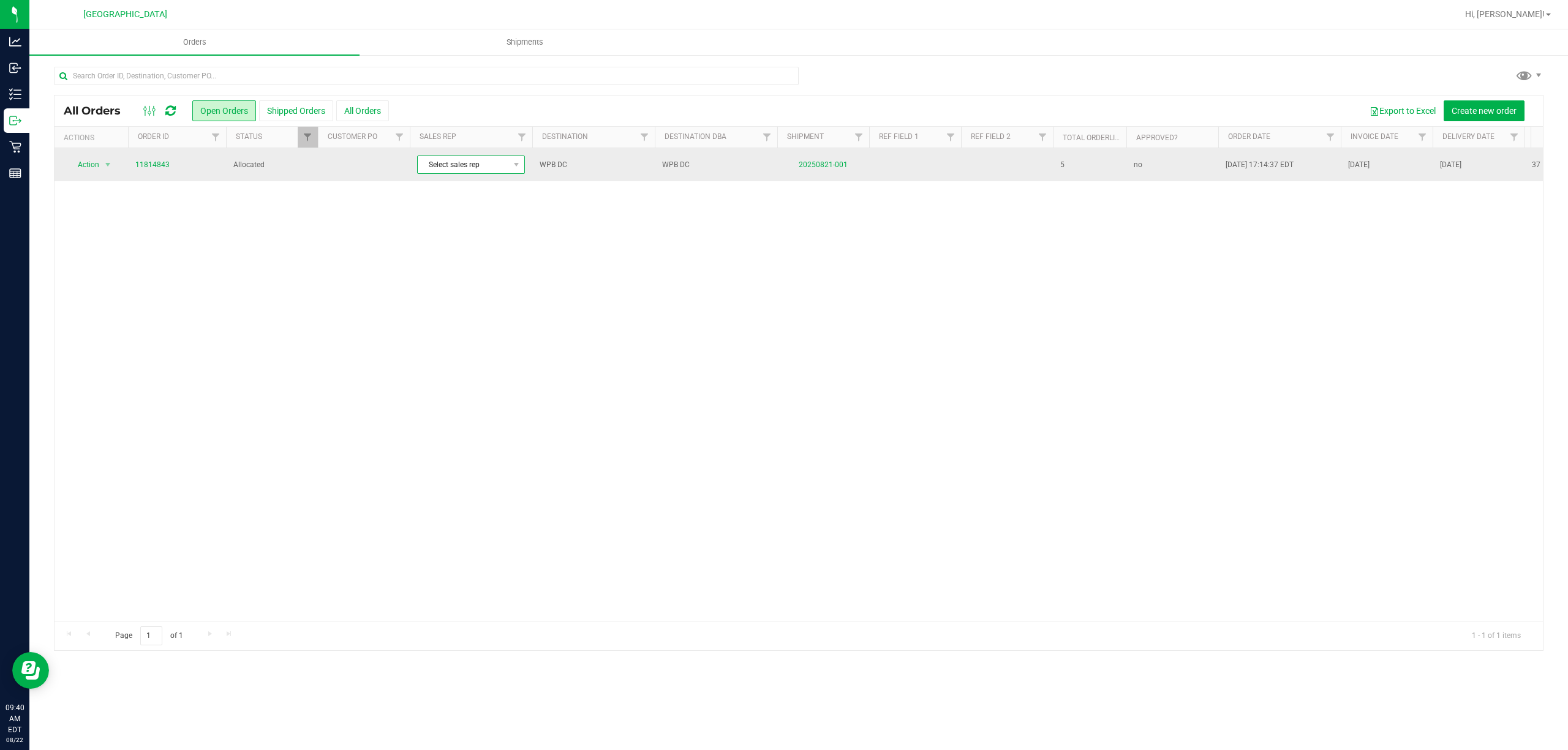
click at [513, 172] on span at bounding box center [516, 164] width 16 height 17
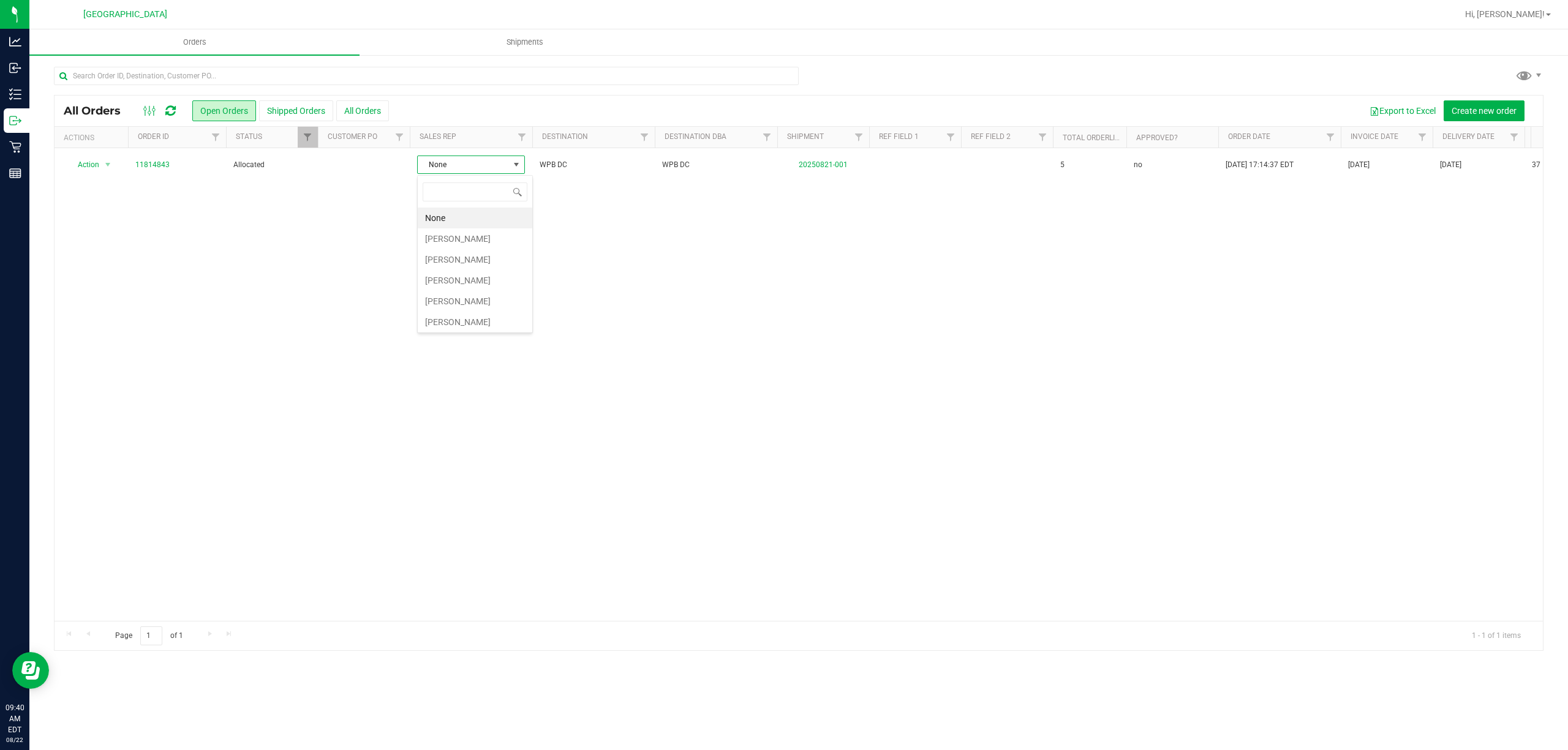
click at [647, 256] on div "Action Action Cancel order Clone order Edit order Mark as fully paid Order audi…" at bounding box center [798, 385] width 1489 height 473
click at [194, 217] on div "Action Action Cancel order Clone order Edit order Mark as fully paid Order audi…" at bounding box center [798, 385] width 1489 height 473
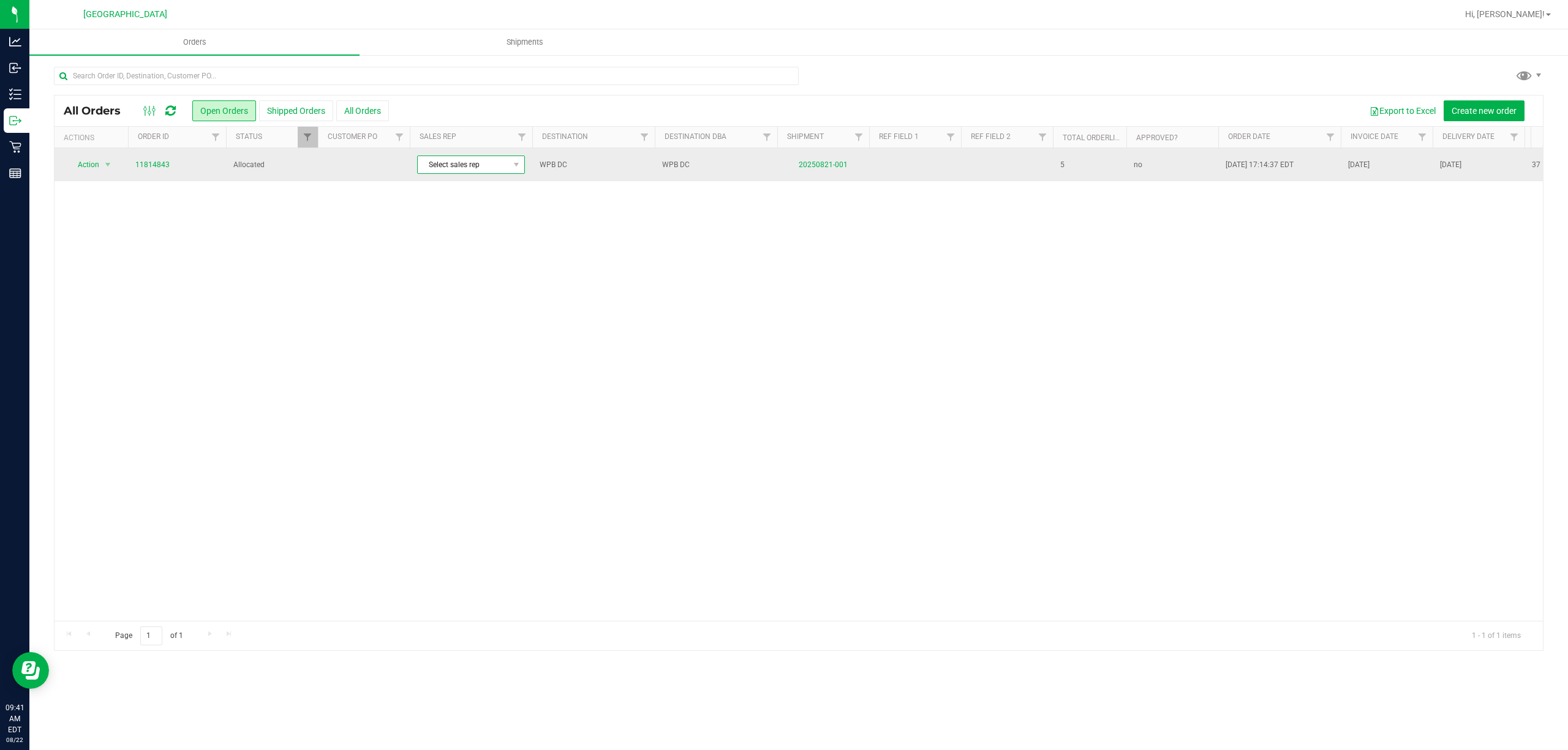
click at [484, 166] on span "Select sales rep" at bounding box center [463, 164] width 91 height 17
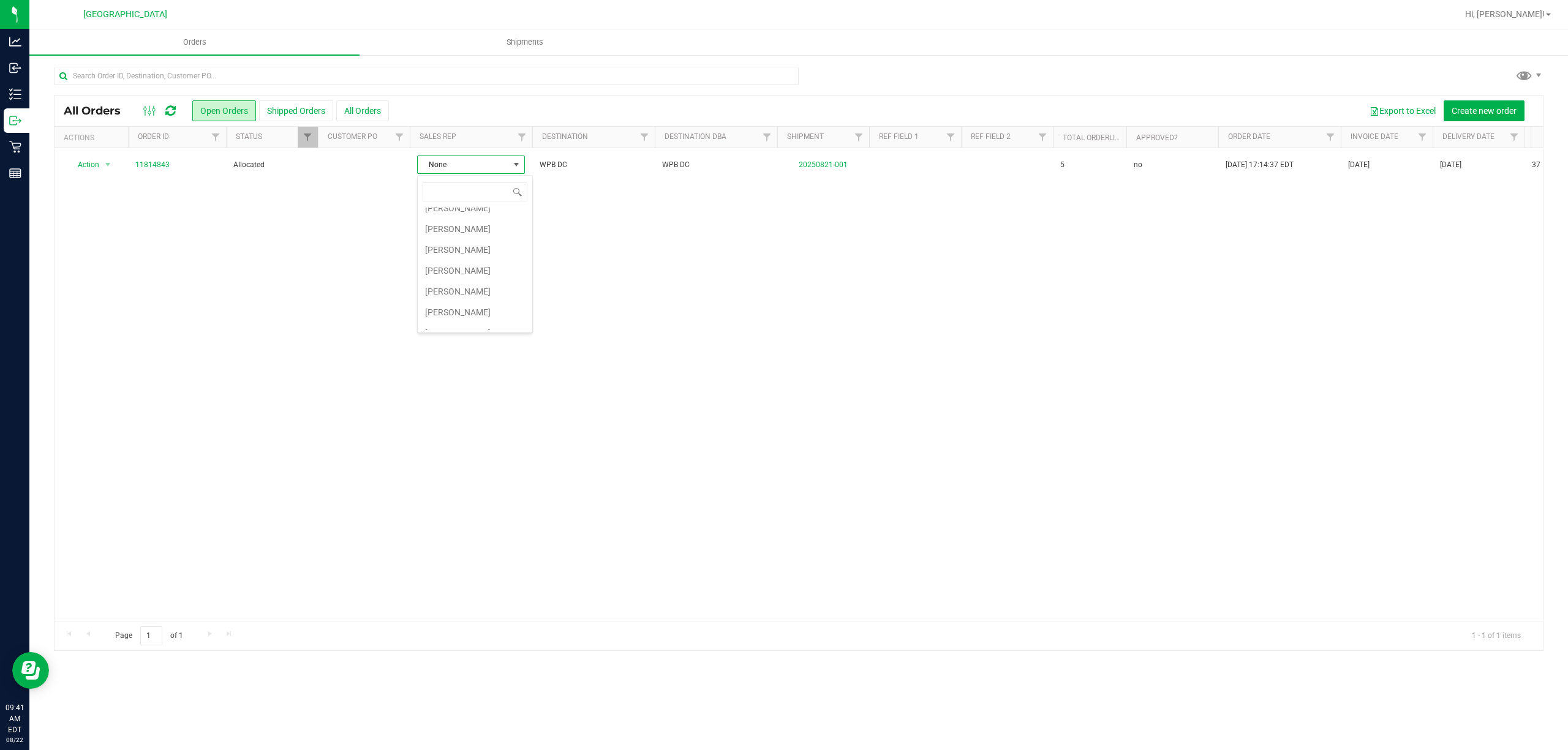
scroll to position [327, 0]
click at [618, 245] on div "Action Action Cancel order Clone order Edit order Mark as fully paid Order audi…" at bounding box center [798, 385] width 1489 height 473
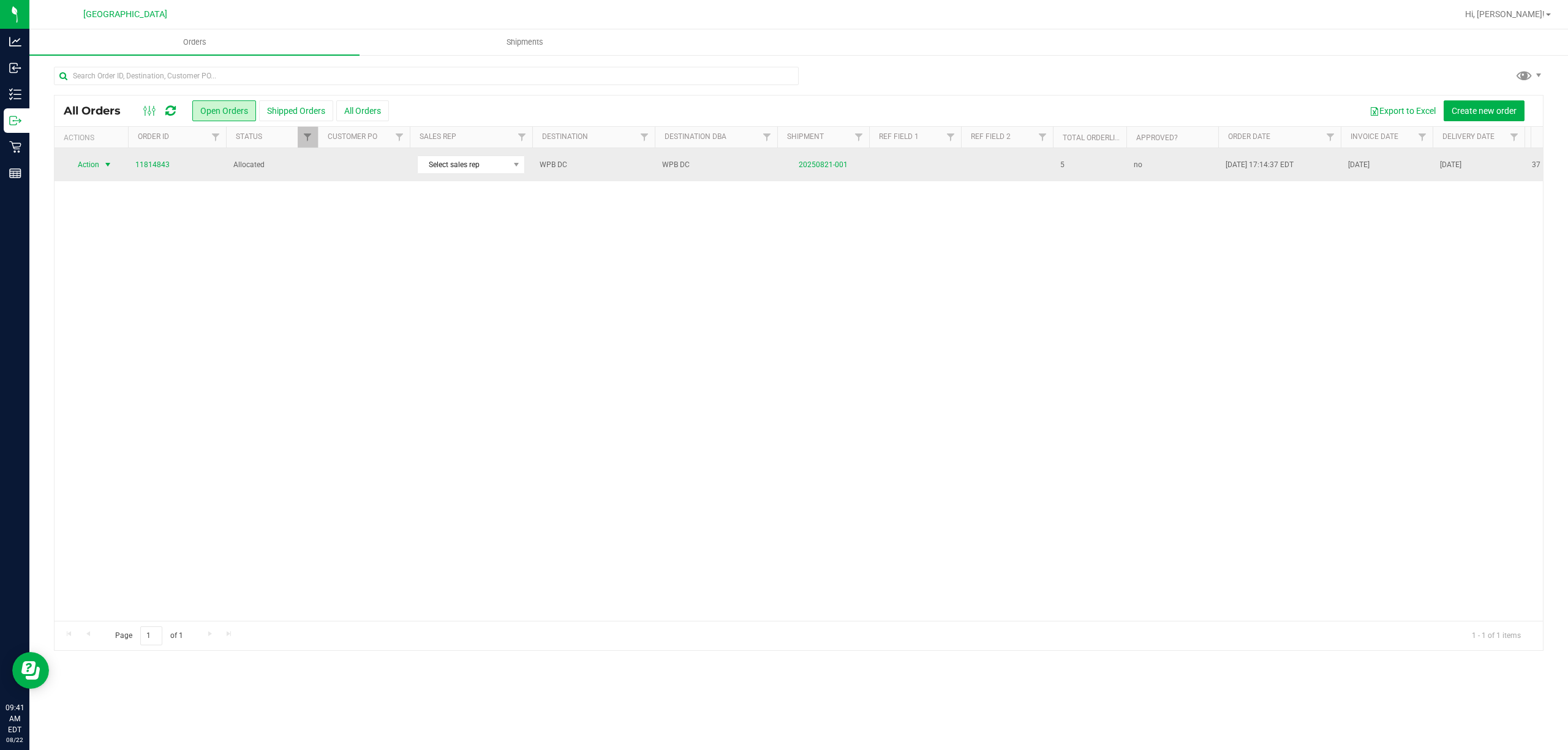
click at [98, 167] on span "Action" at bounding box center [83, 164] width 33 height 17
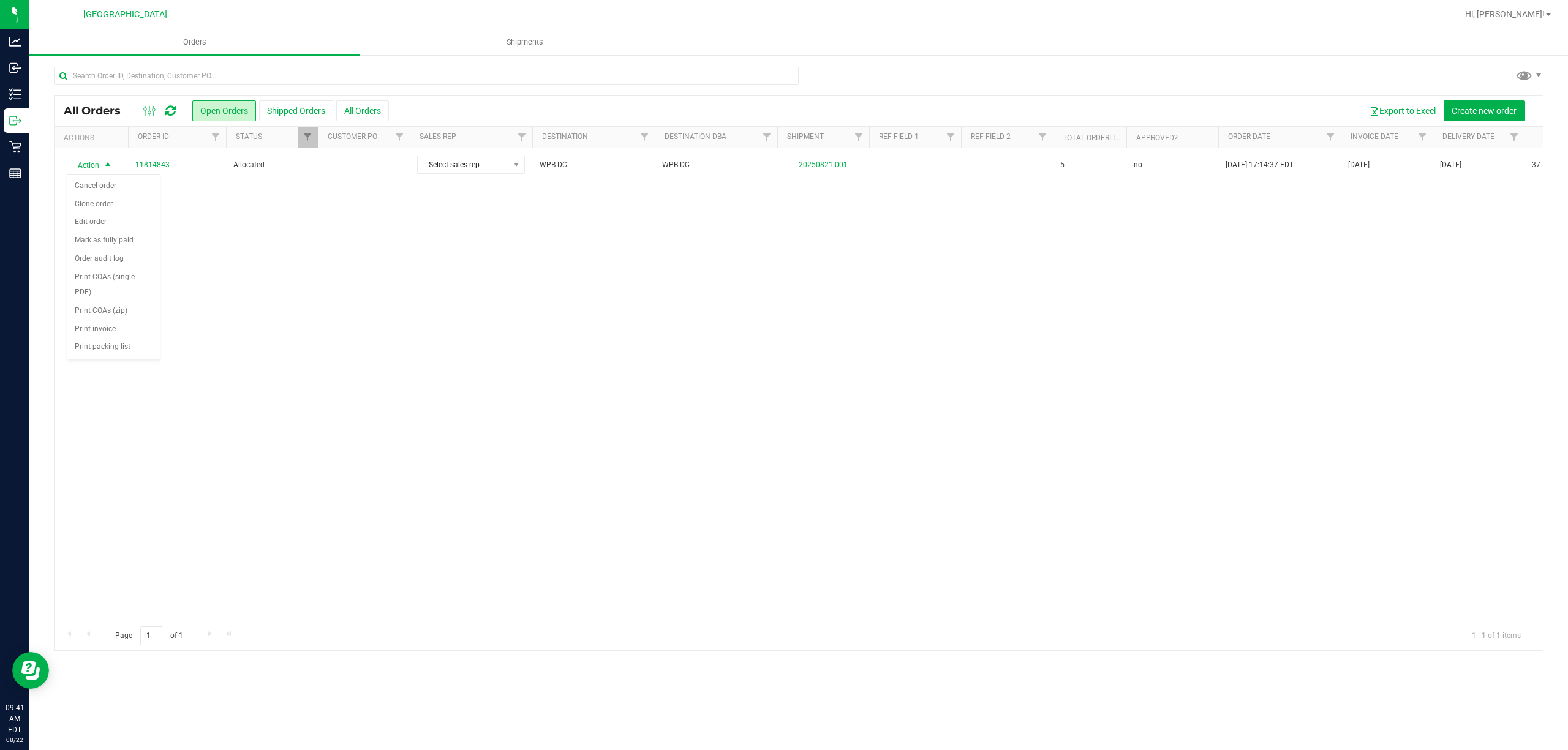
click at [400, 278] on div "Action Action Cancel order Clone order Edit order Mark as fully paid Order audi…" at bounding box center [798, 385] width 1489 height 473
click at [827, 277] on div "Action Action Cancel order Clone order Edit order Mark as fully paid Order audi…" at bounding box center [798, 385] width 1489 height 473
click at [454, 246] on div "Action Action Cancel order Clone order Edit order Mark as fully paid Order audi…" at bounding box center [798, 385] width 1489 height 473
click at [1191, 289] on div "Action Action Cancel order Clone order Edit order Mark as fully paid Order audi…" at bounding box center [798, 385] width 1489 height 473
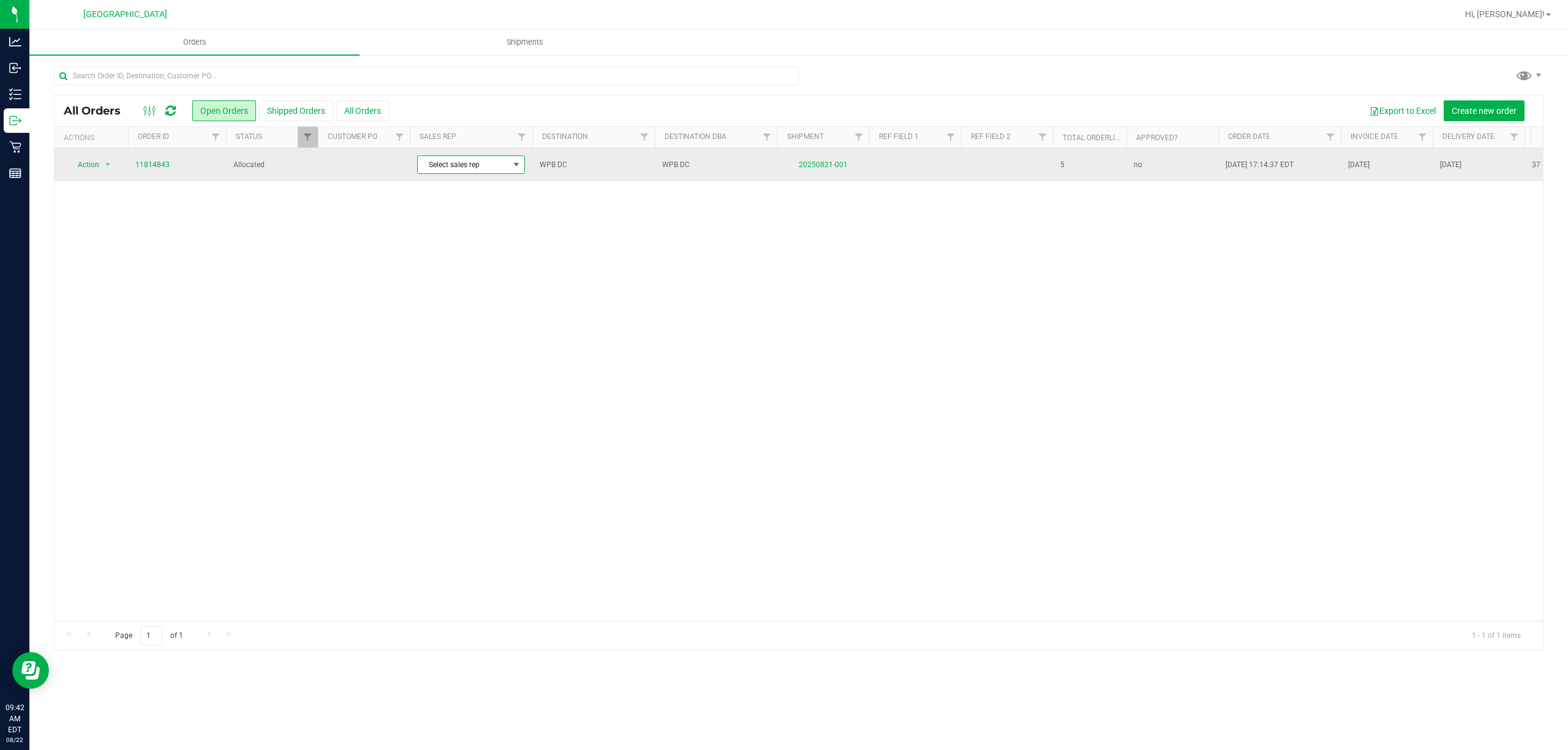
click at [515, 169] on span at bounding box center [516, 164] width 10 height 10
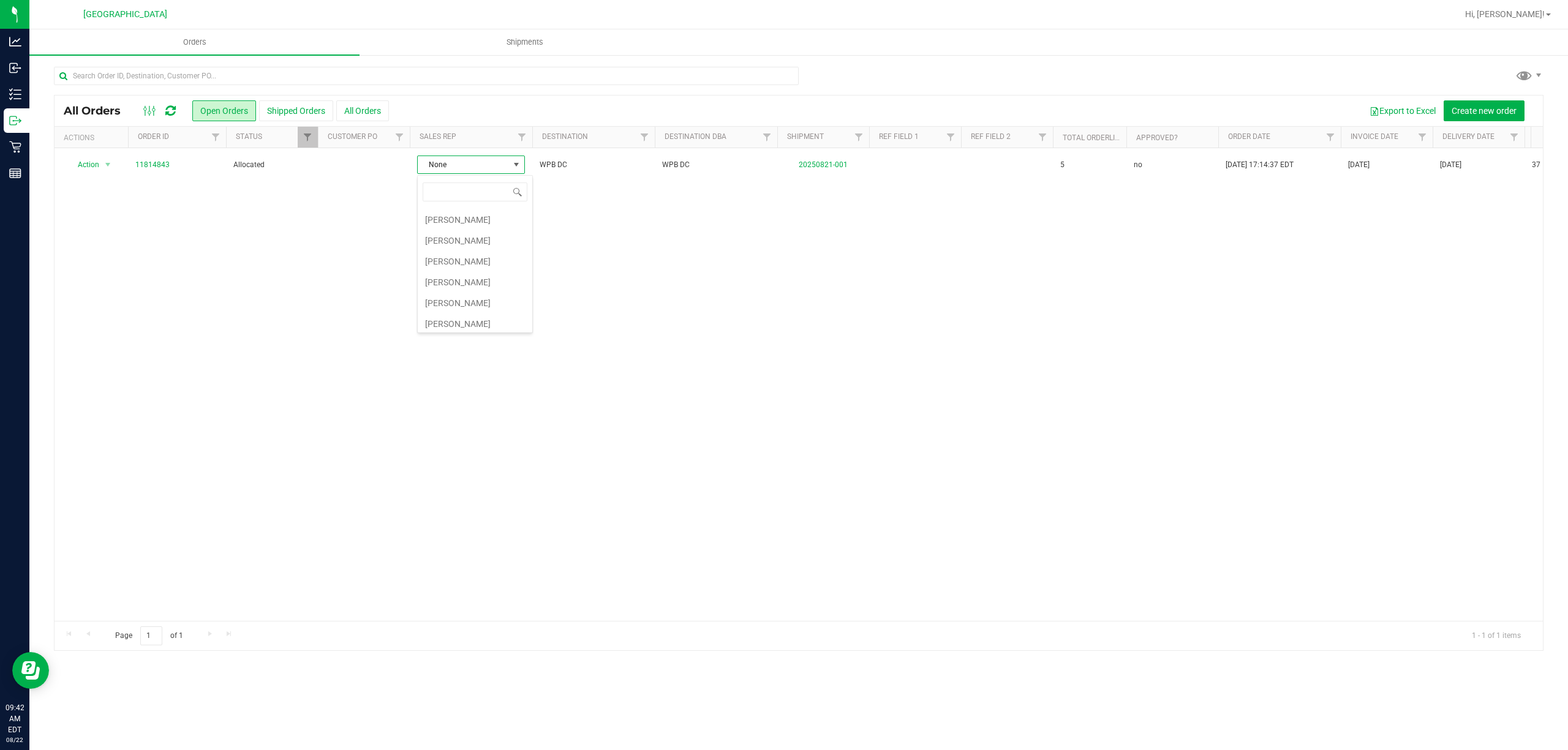
scroll to position [163, 0]
click at [599, 247] on div "Action Action Cancel order Clone order Edit order Mark as fully paid Order audi…" at bounding box center [798, 385] width 1489 height 473
click at [541, 45] on span "Shipments" at bounding box center [525, 42] width 70 height 11
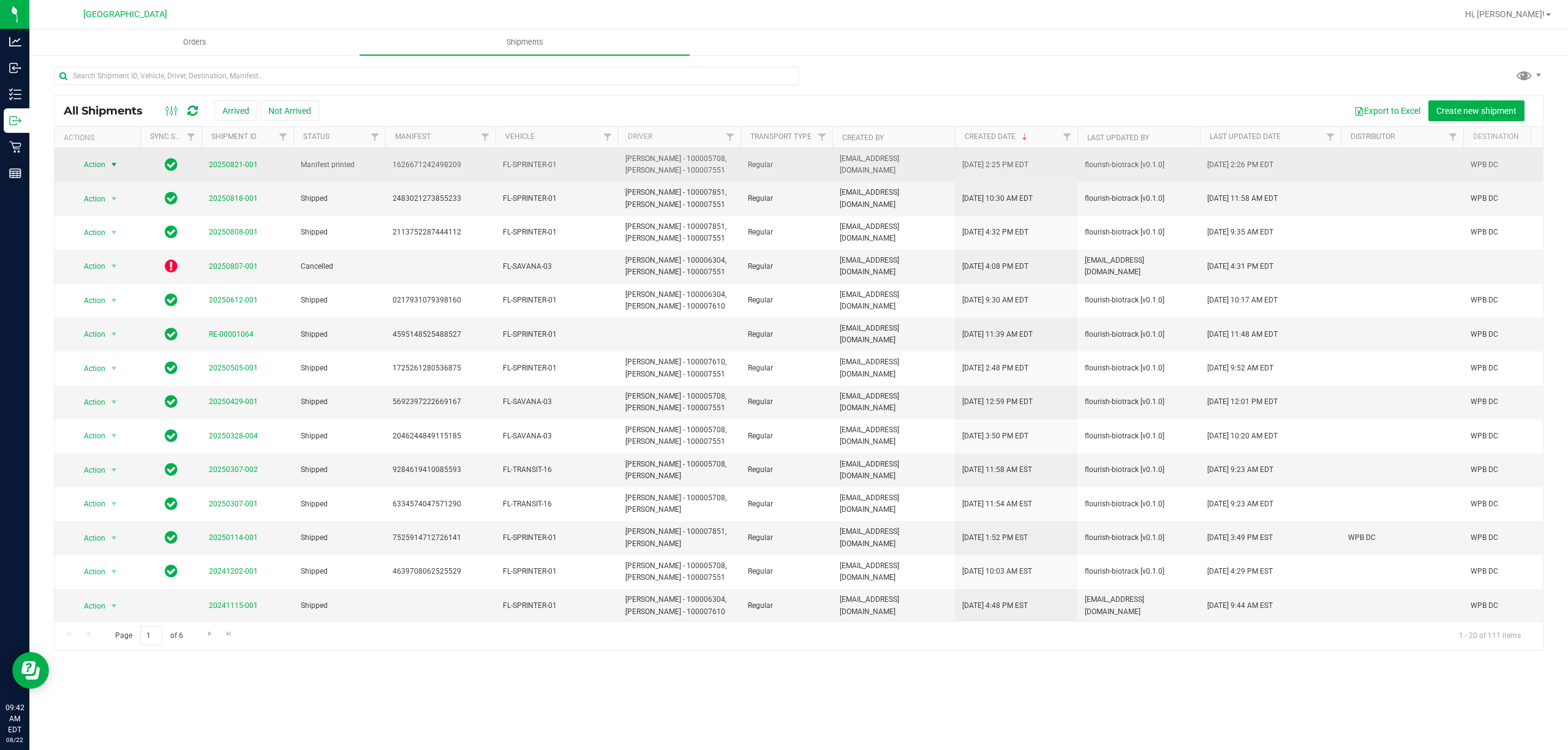
click at [97, 164] on span "Action" at bounding box center [89, 164] width 33 height 17
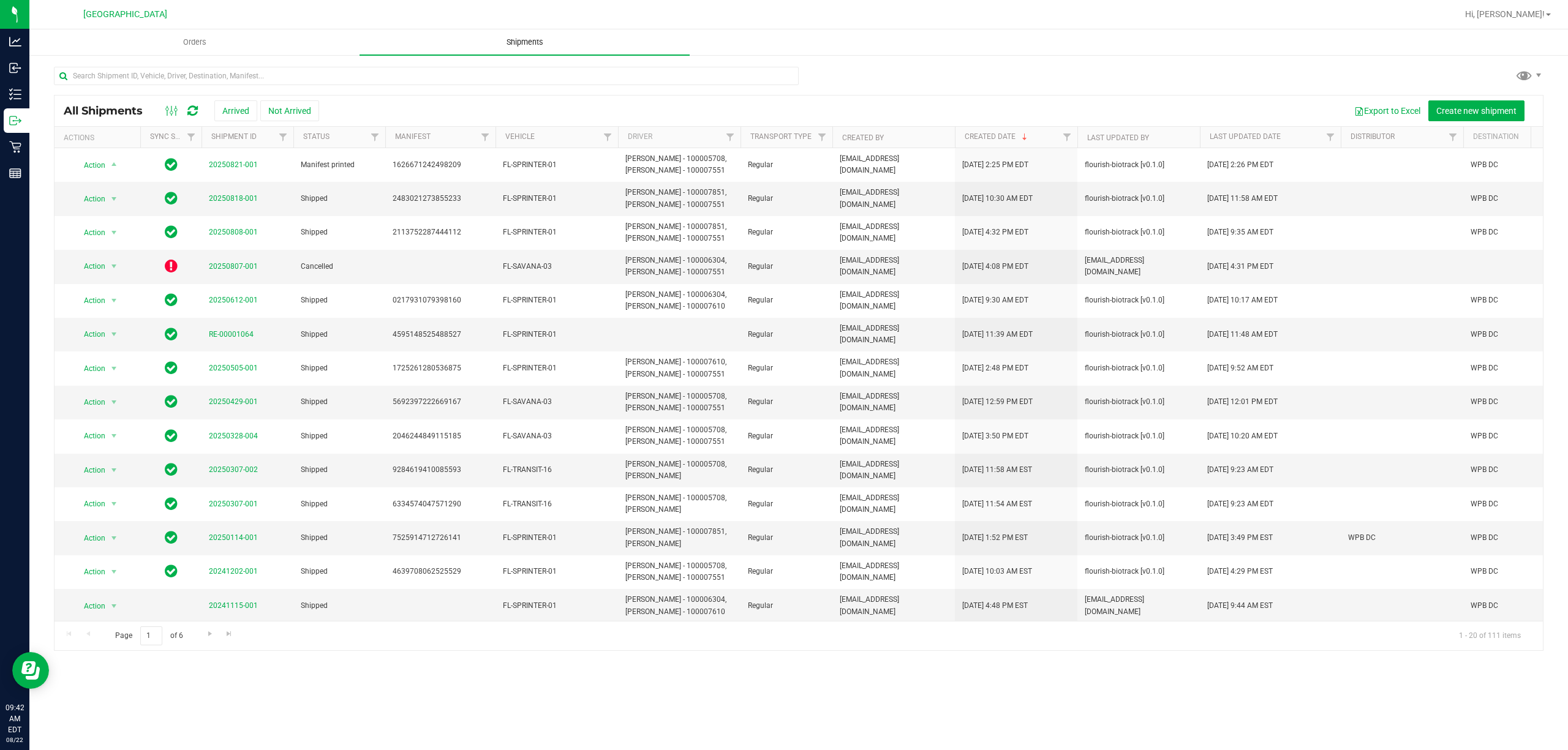
click at [518, 39] on span "Shipments" at bounding box center [525, 42] width 70 height 11
click at [523, 39] on span "Shipments" at bounding box center [525, 42] width 70 height 11
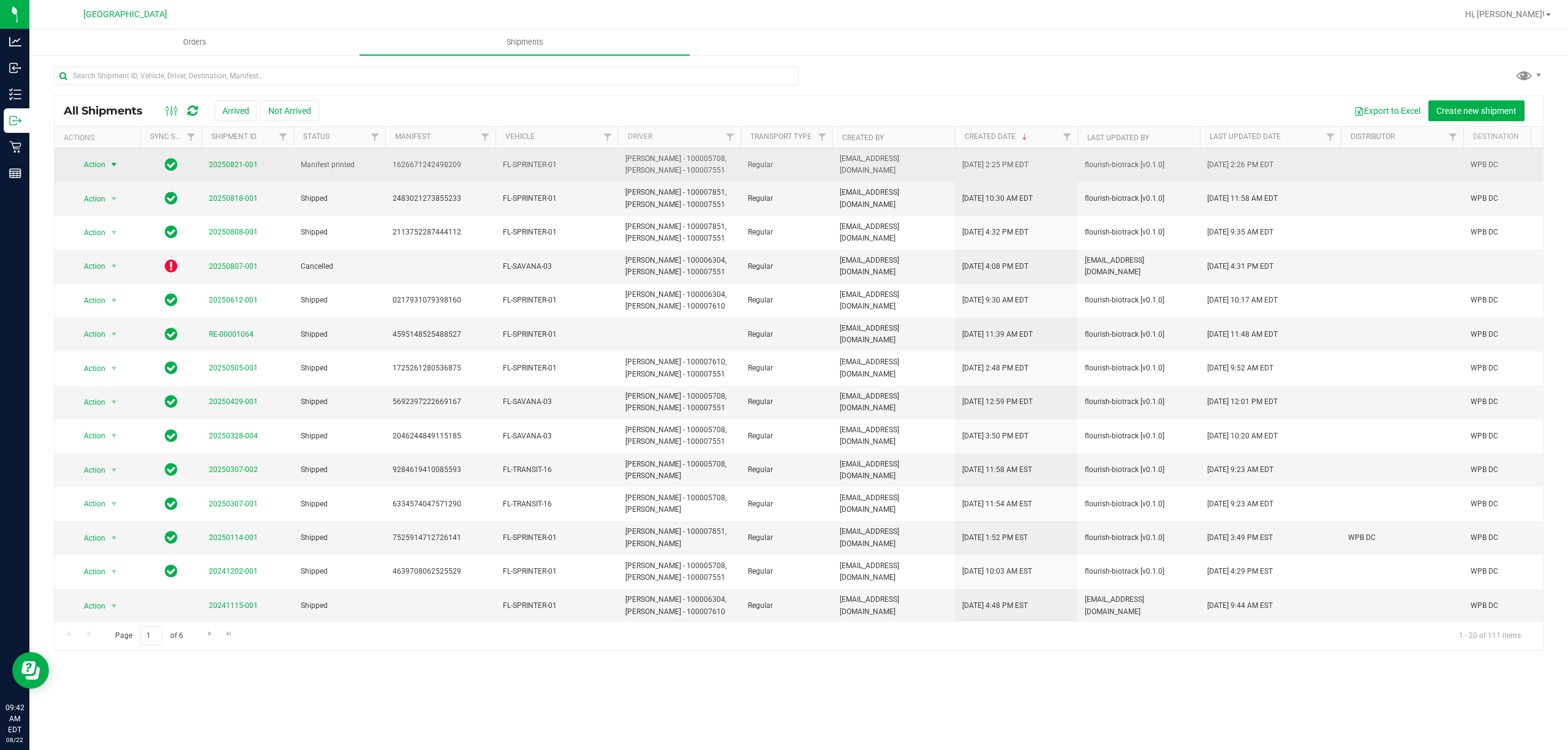
click at [102, 169] on span "Action" at bounding box center [89, 164] width 33 height 17
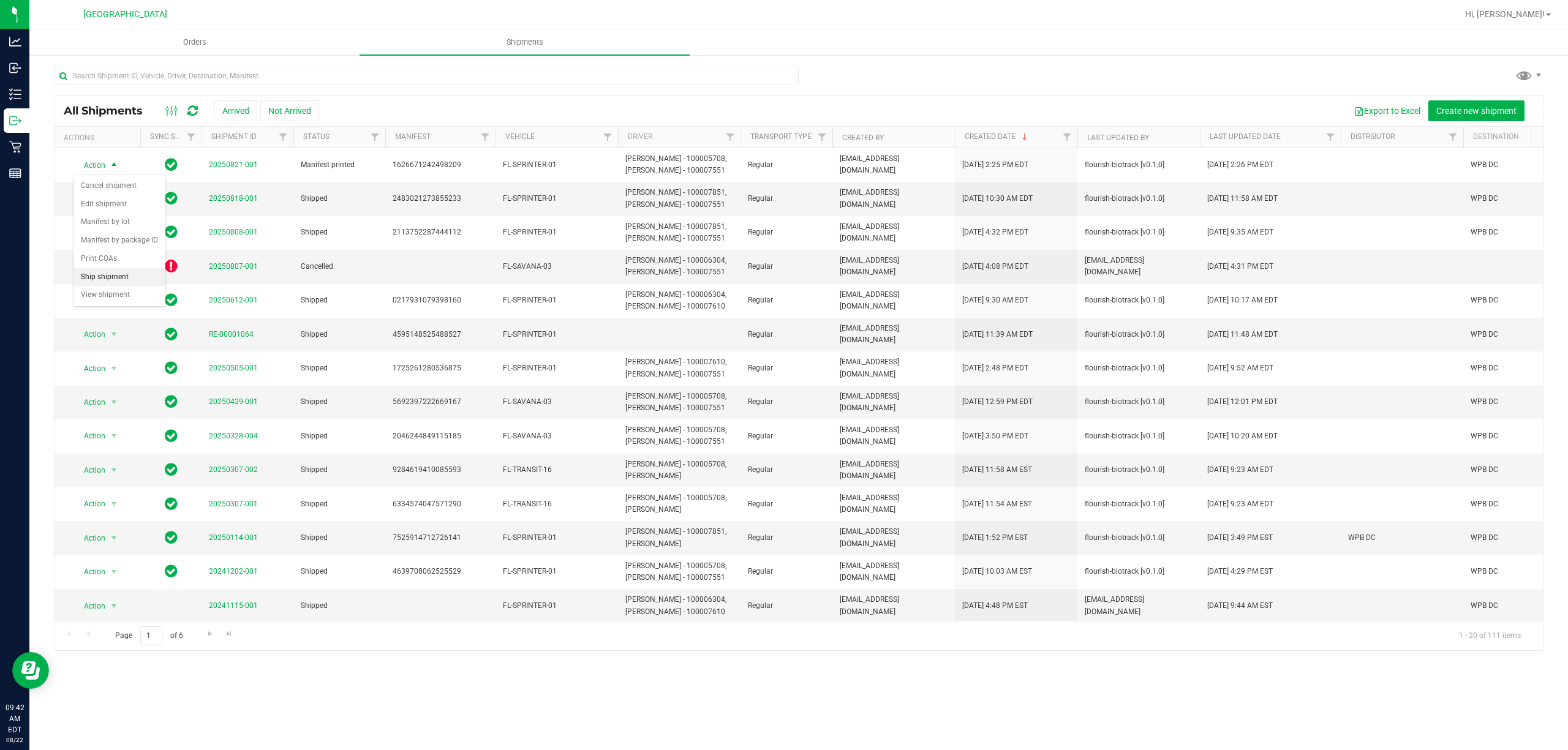
click at [137, 287] on li "Ship shipment" at bounding box center [120, 277] width 92 height 19
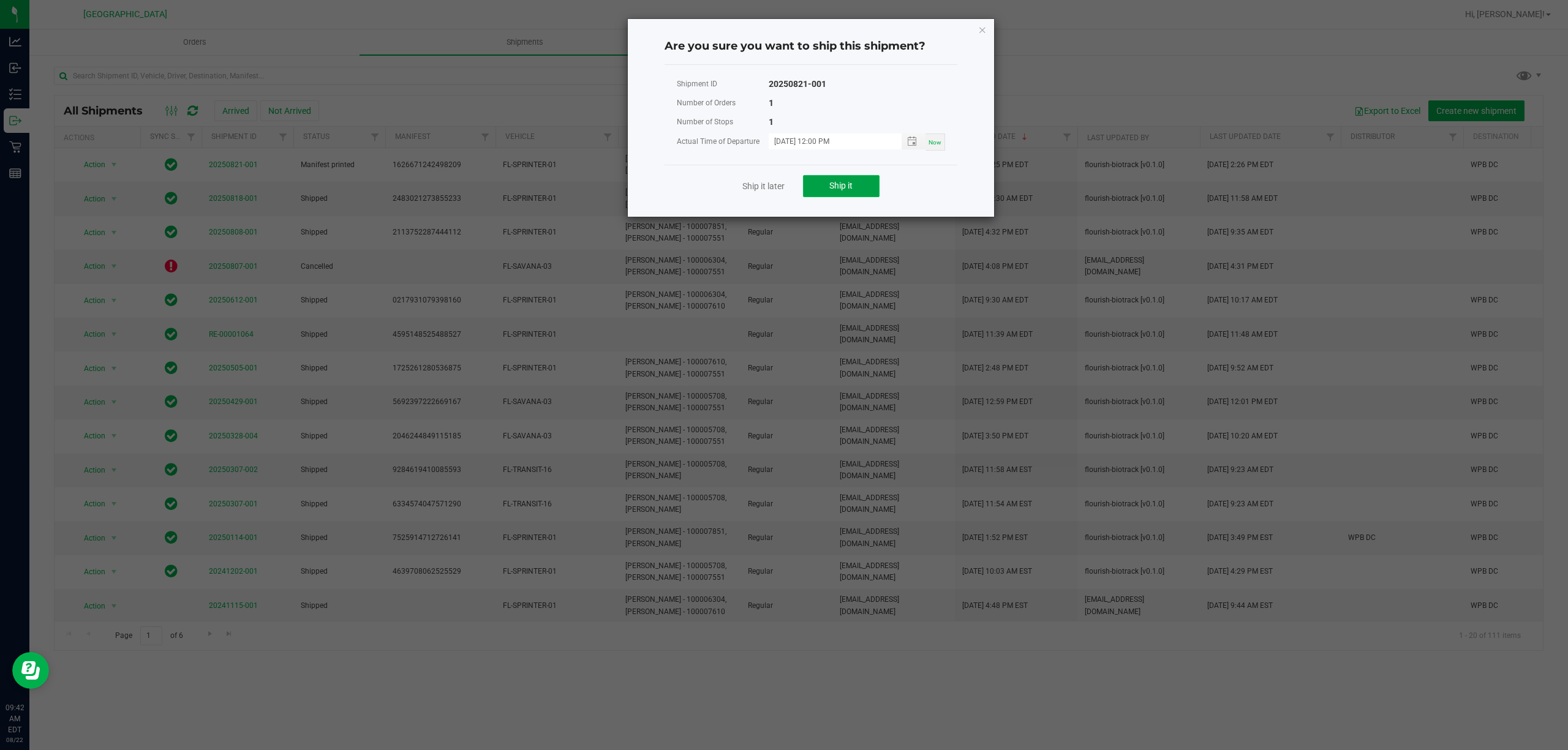
click at [845, 183] on span "Ship it" at bounding box center [841, 185] width 23 height 10
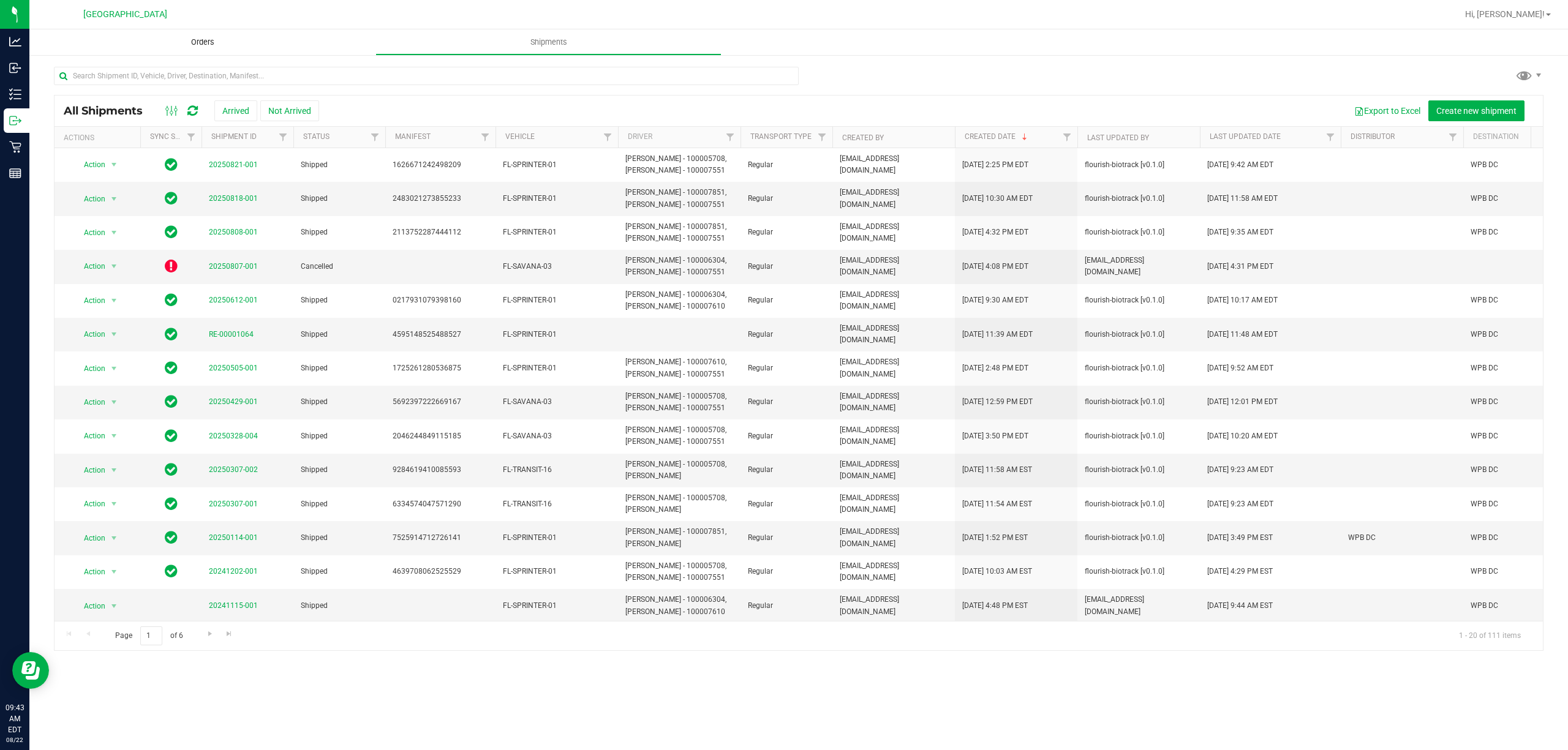
click at [204, 40] on span "Orders" at bounding box center [203, 42] width 56 height 11
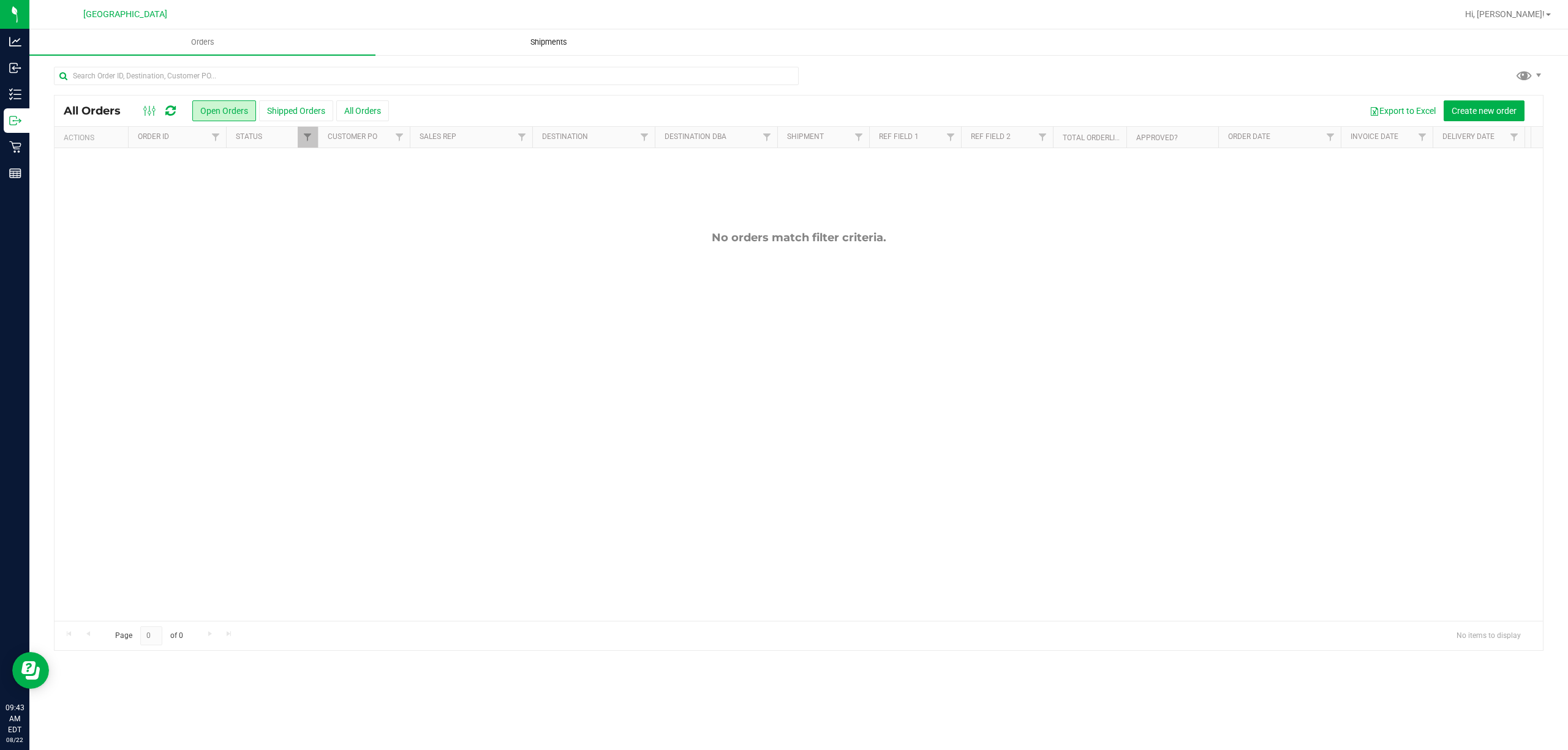
click at [527, 40] on span "Shipments" at bounding box center [549, 42] width 70 height 11
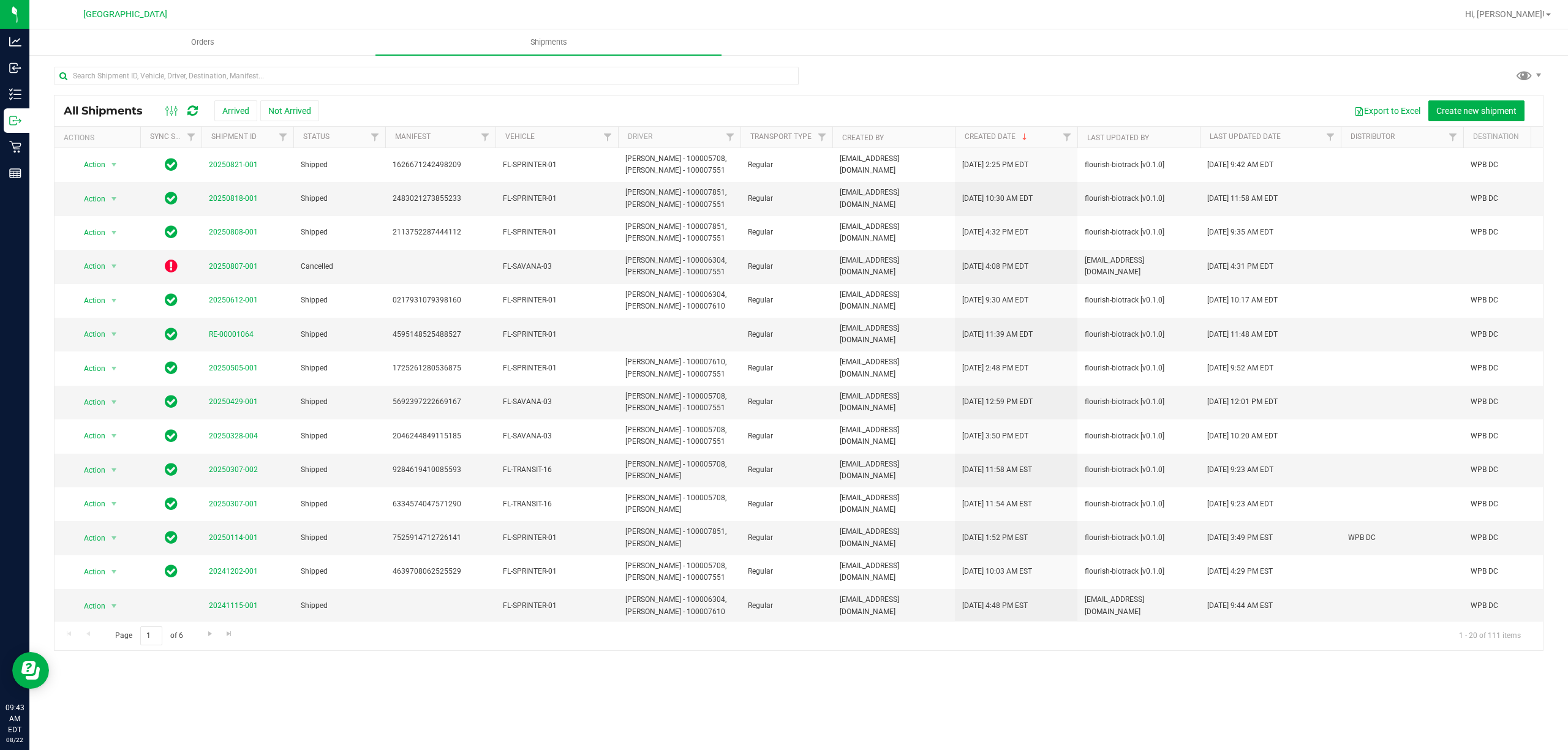
drag, startPoint x: 724, startPoint y: 214, endPoint x: 771, endPoint y: 114, distance: 110.5
click at [766, 113] on div "Export to Excel Create new shipment" at bounding box center [927, 111] width 1215 height 21
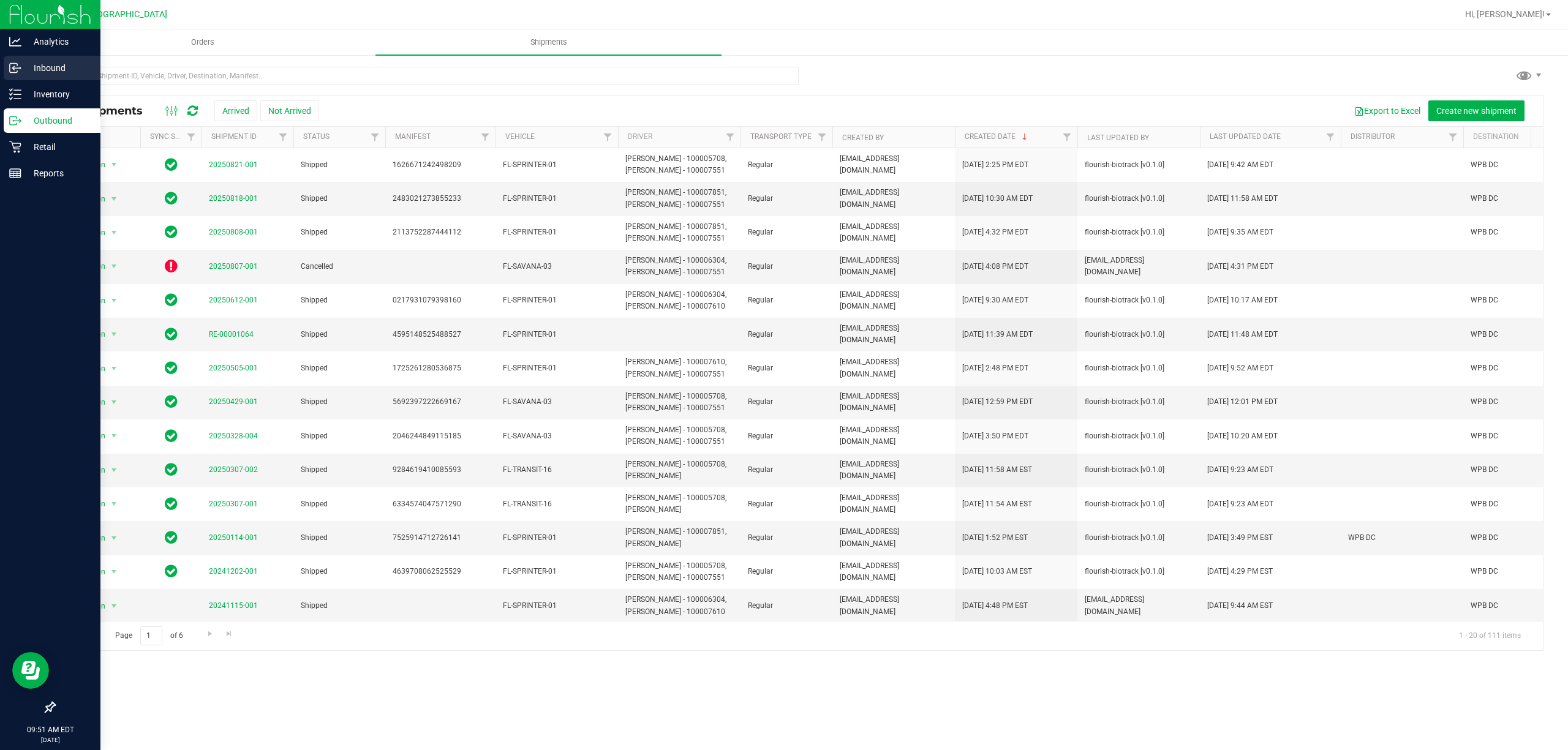
click at [48, 70] on p "Inbound" at bounding box center [58, 68] width 74 height 15
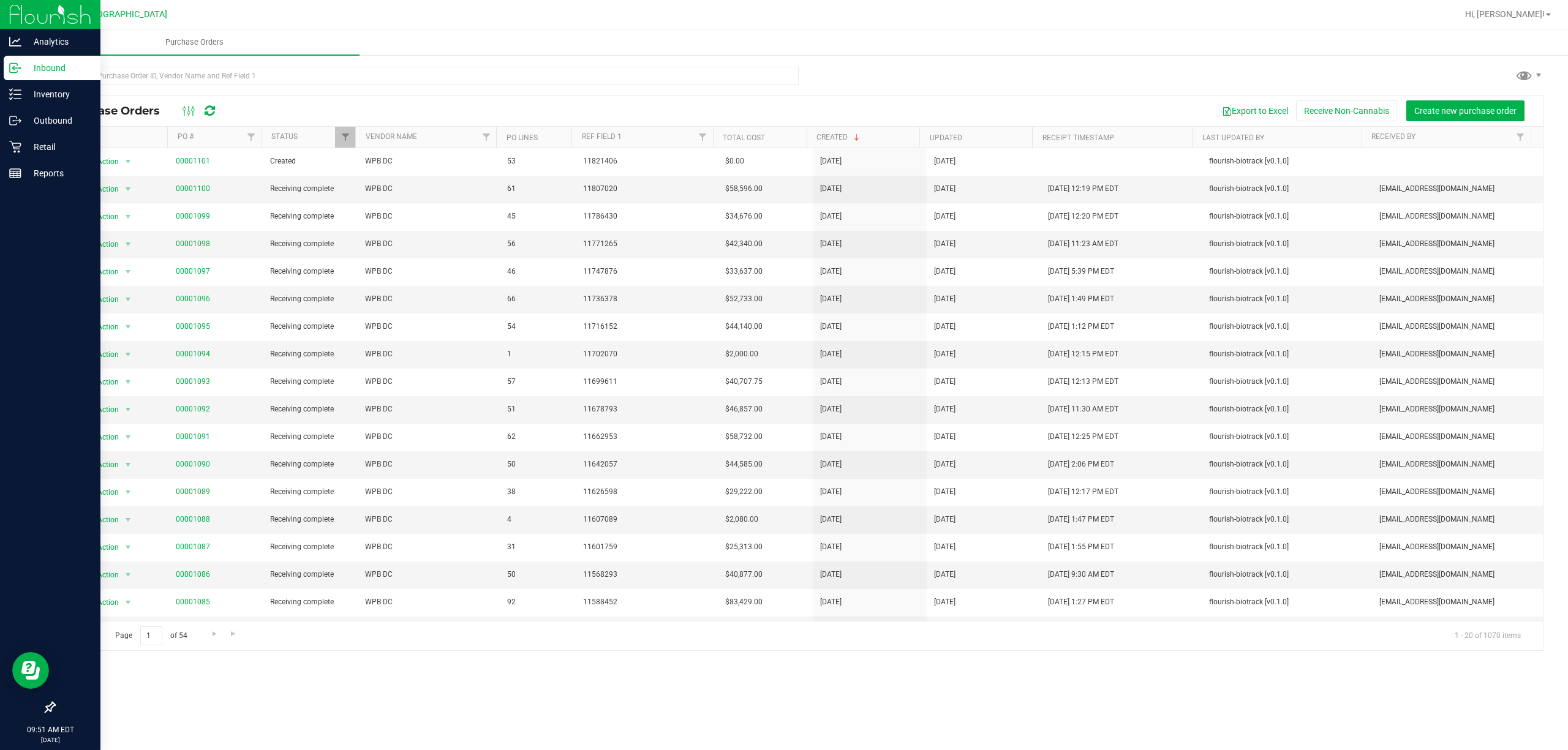
click at [487, 98] on div "Purchase Orders Export to Excel Receive Non-Cannabis Create new purchase order" at bounding box center [798, 111] width 1489 height 30
